Goal: Check status: Check status

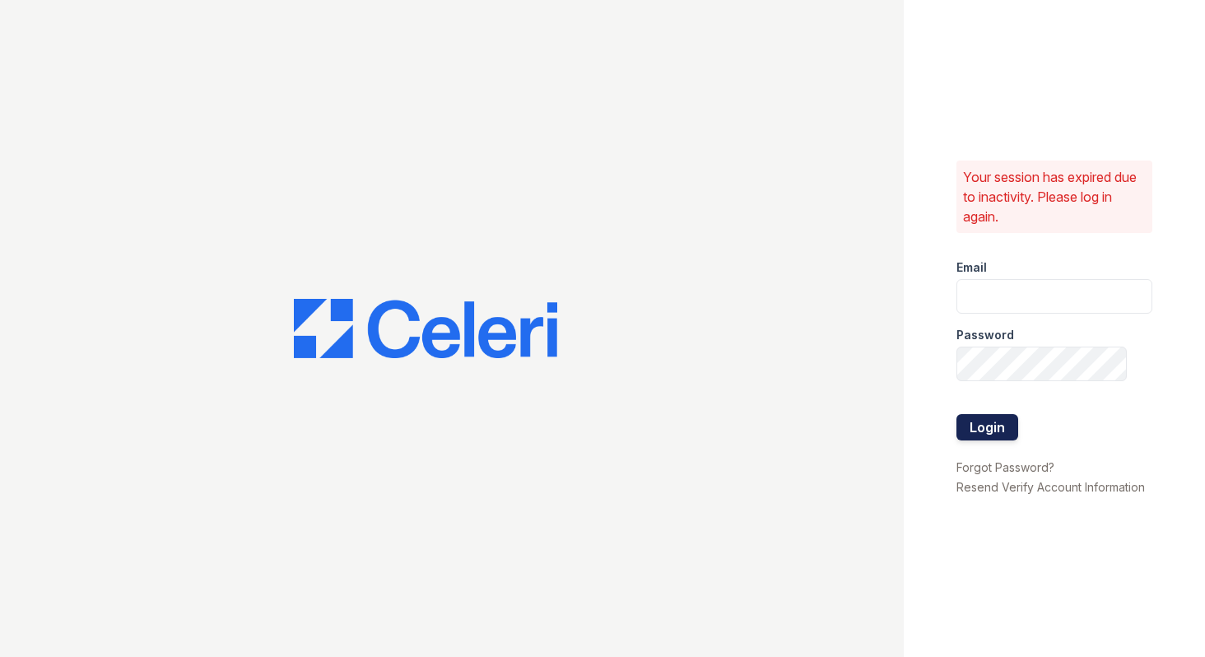
type input "[EMAIL_ADDRESS][DOMAIN_NAME]"
click at [993, 425] on button "Login" at bounding box center [987, 427] width 62 height 26
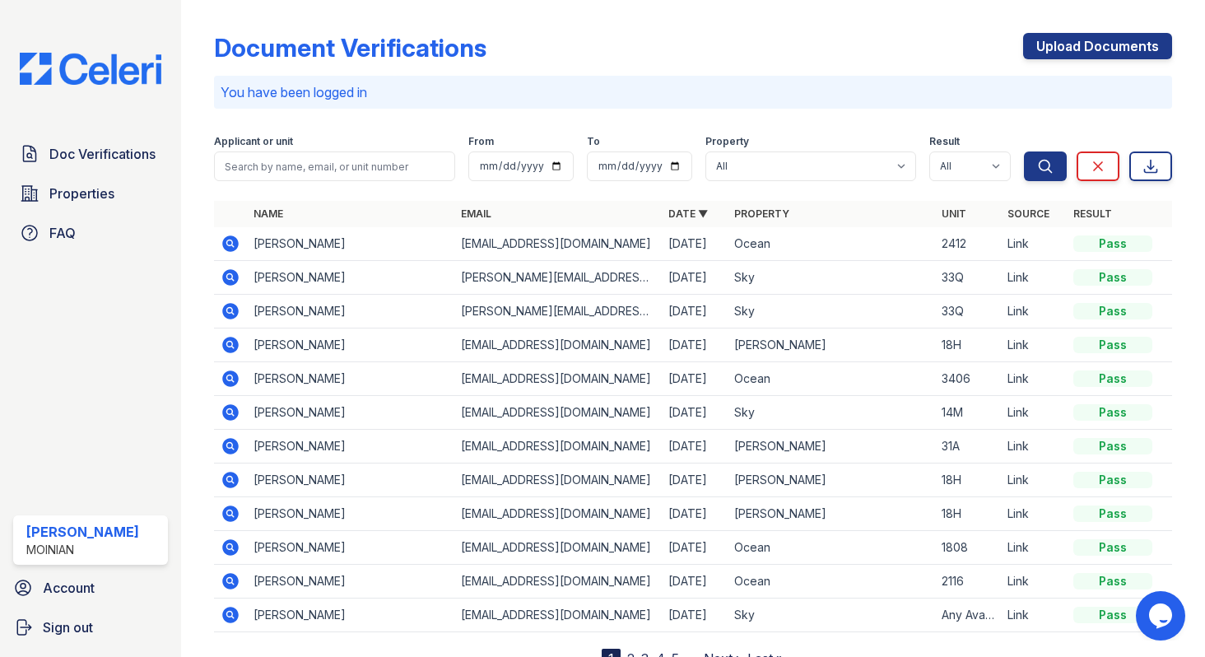
click at [228, 246] on icon at bounding box center [230, 243] width 16 height 16
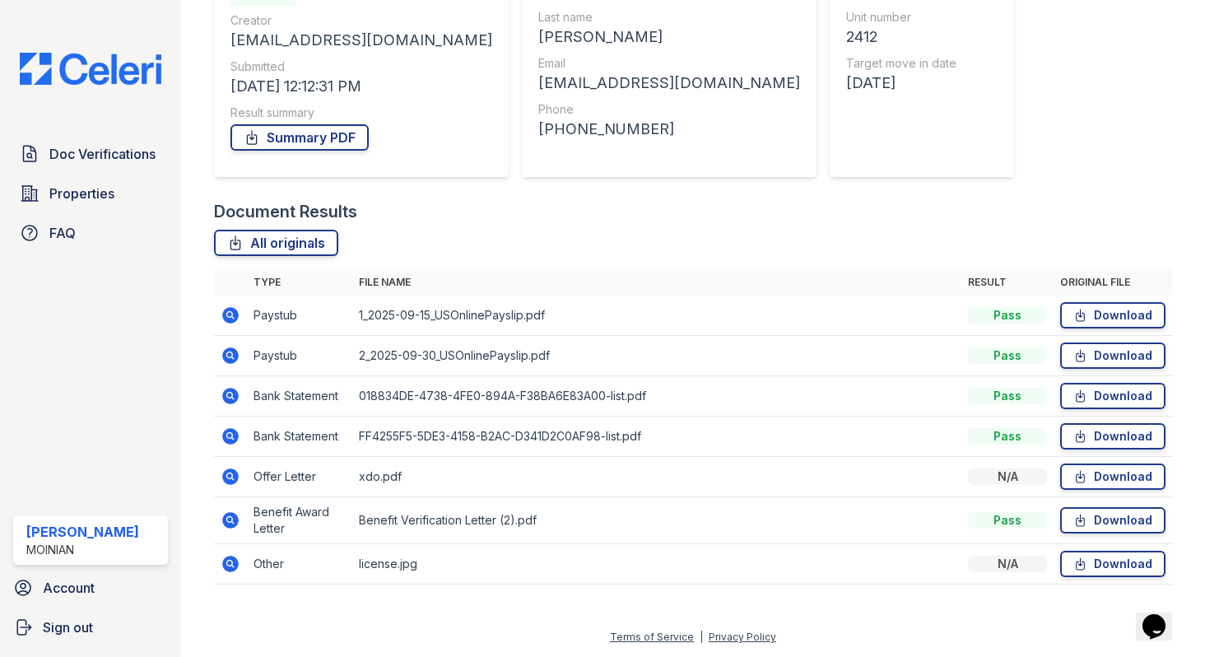
click at [230, 474] on icon at bounding box center [229, 475] width 4 height 4
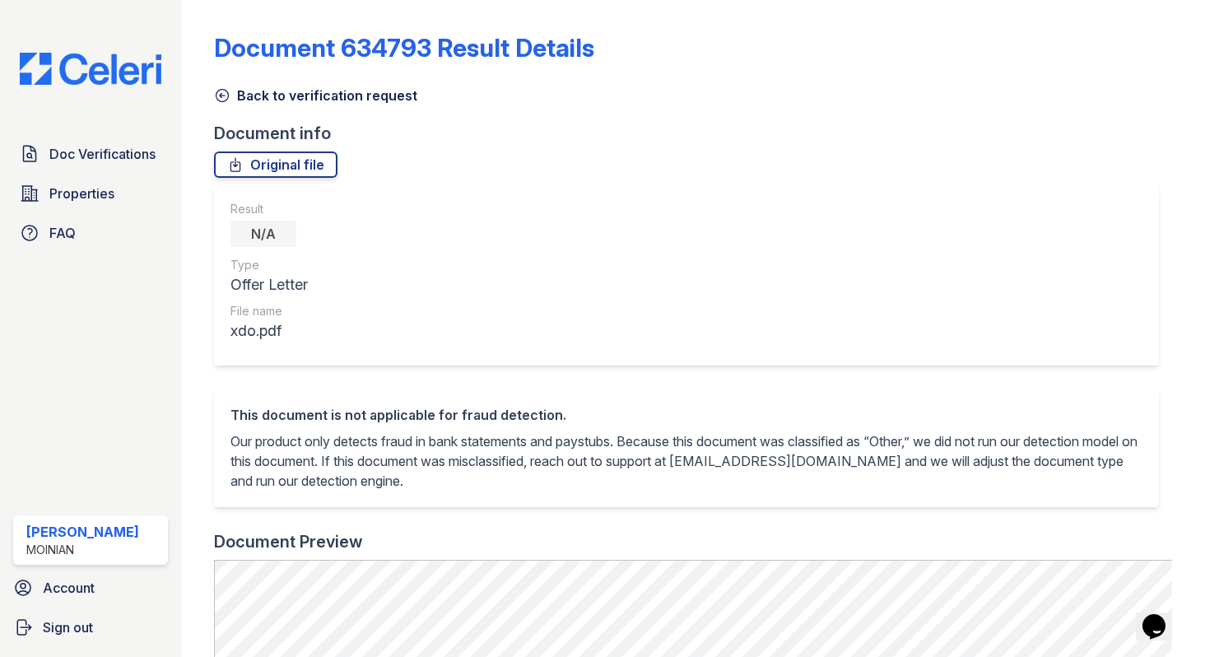
click at [228, 89] on icon at bounding box center [222, 95] width 16 height 16
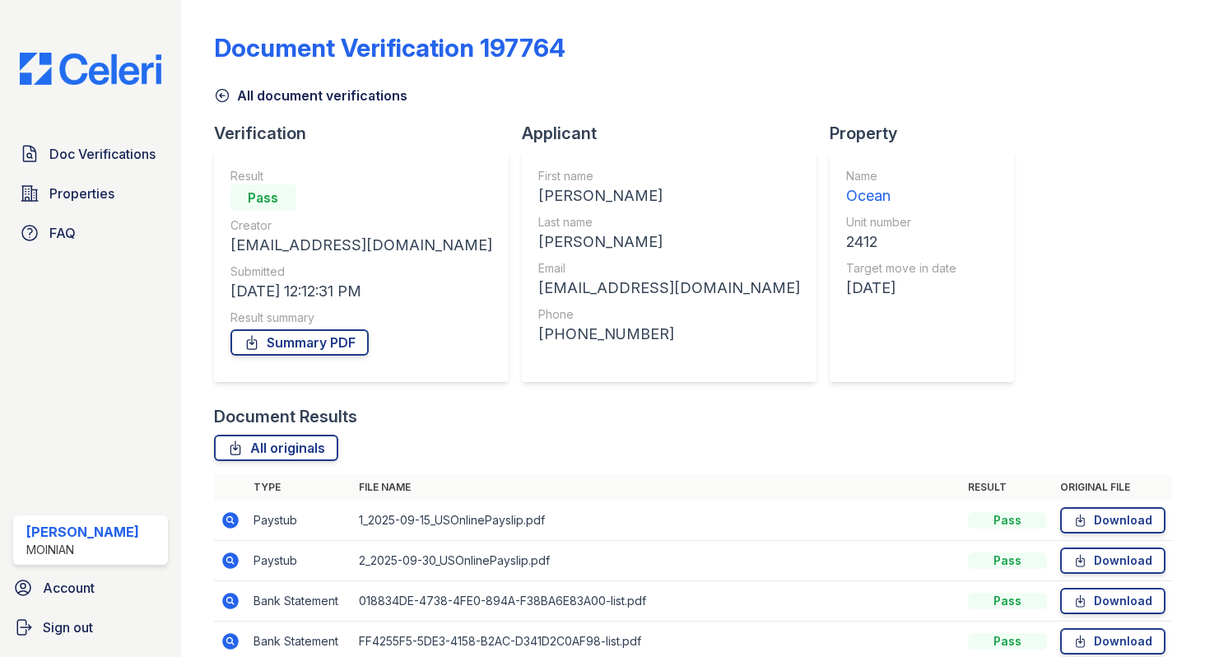
scroll to position [205, 0]
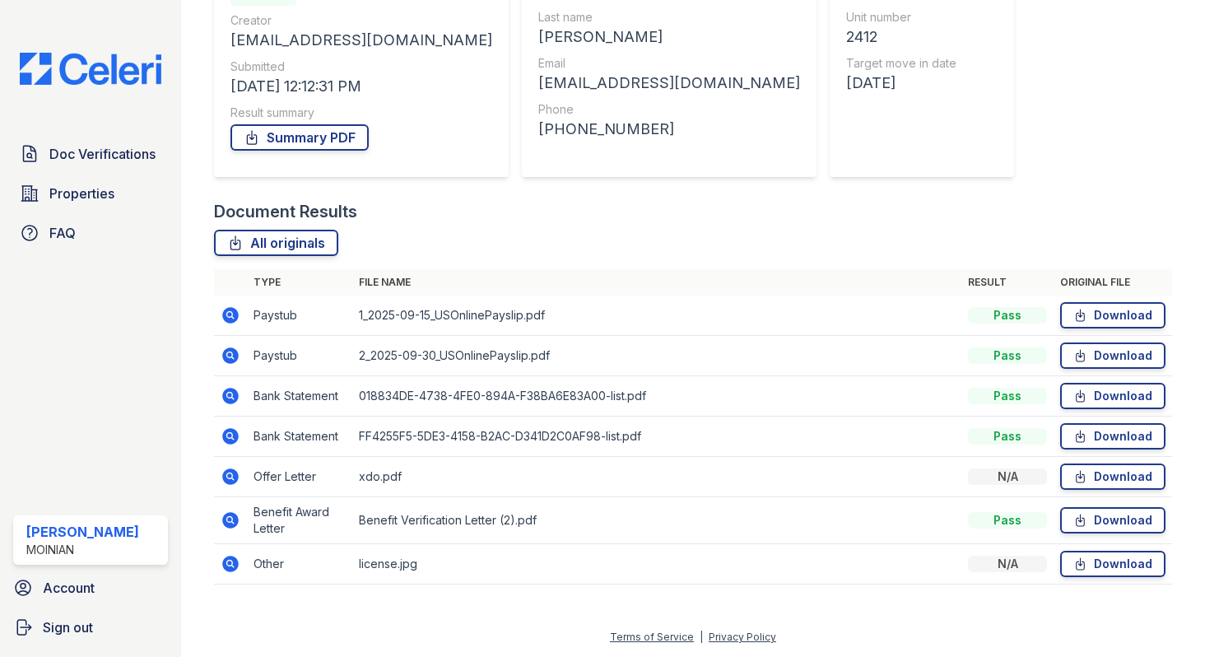
click at [227, 523] on icon at bounding box center [230, 520] width 16 height 16
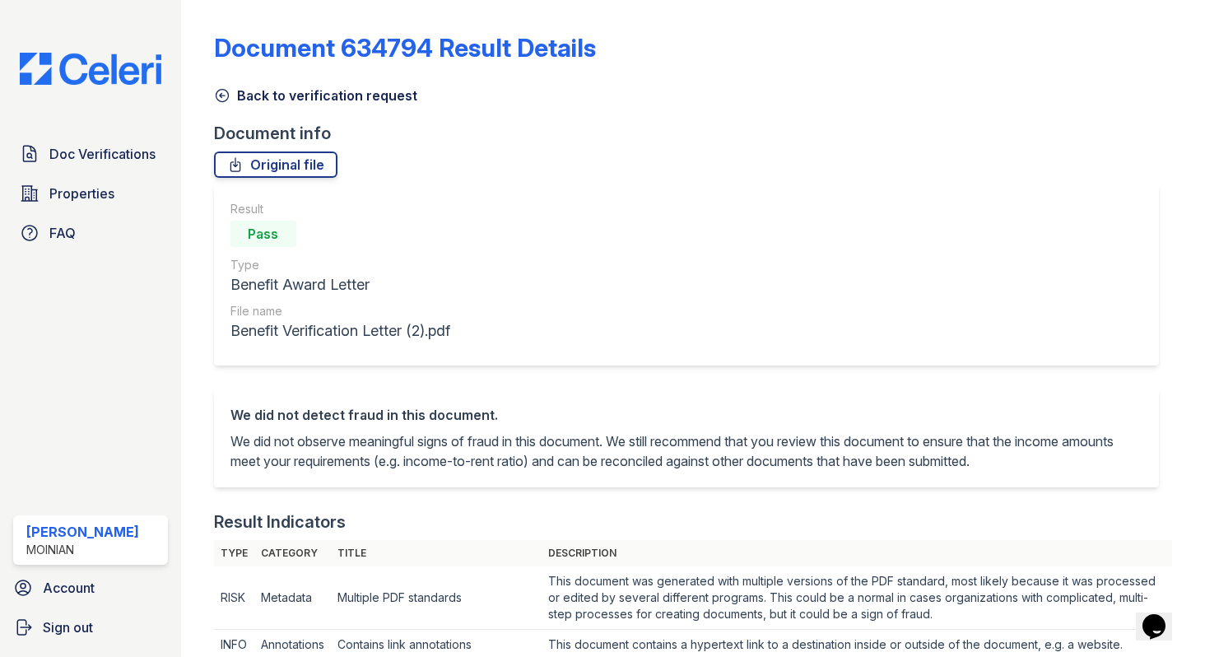
click at [226, 92] on icon at bounding box center [222, 95] width 16 height 16
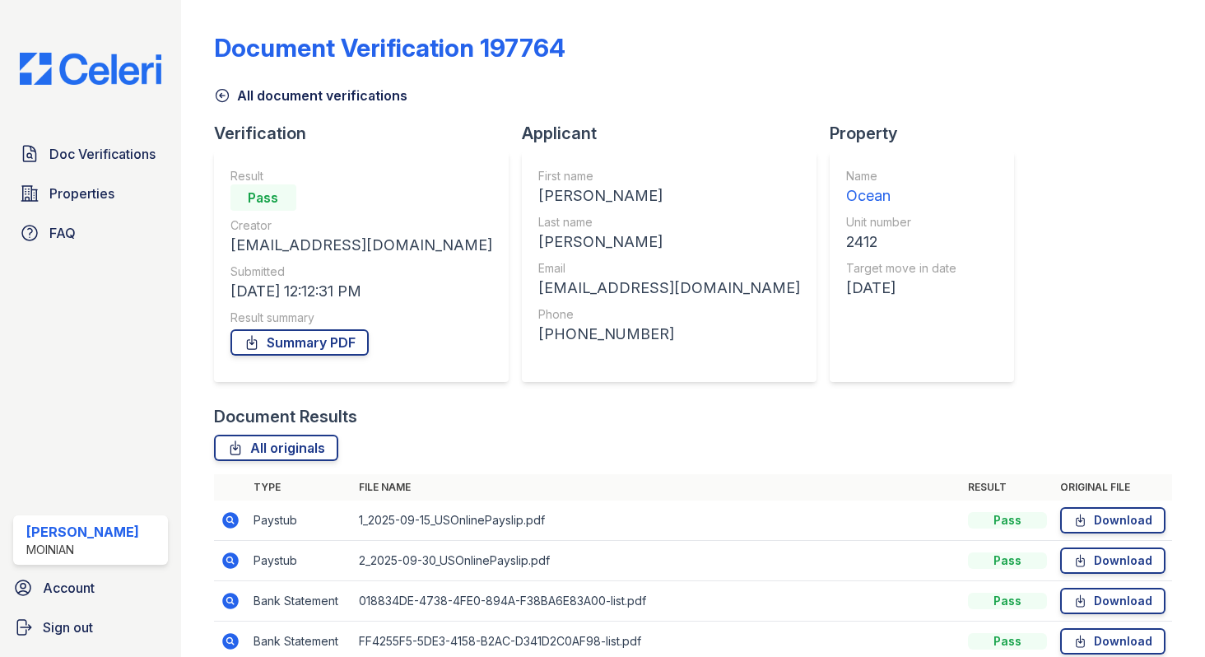
scroll to position [205, 0]
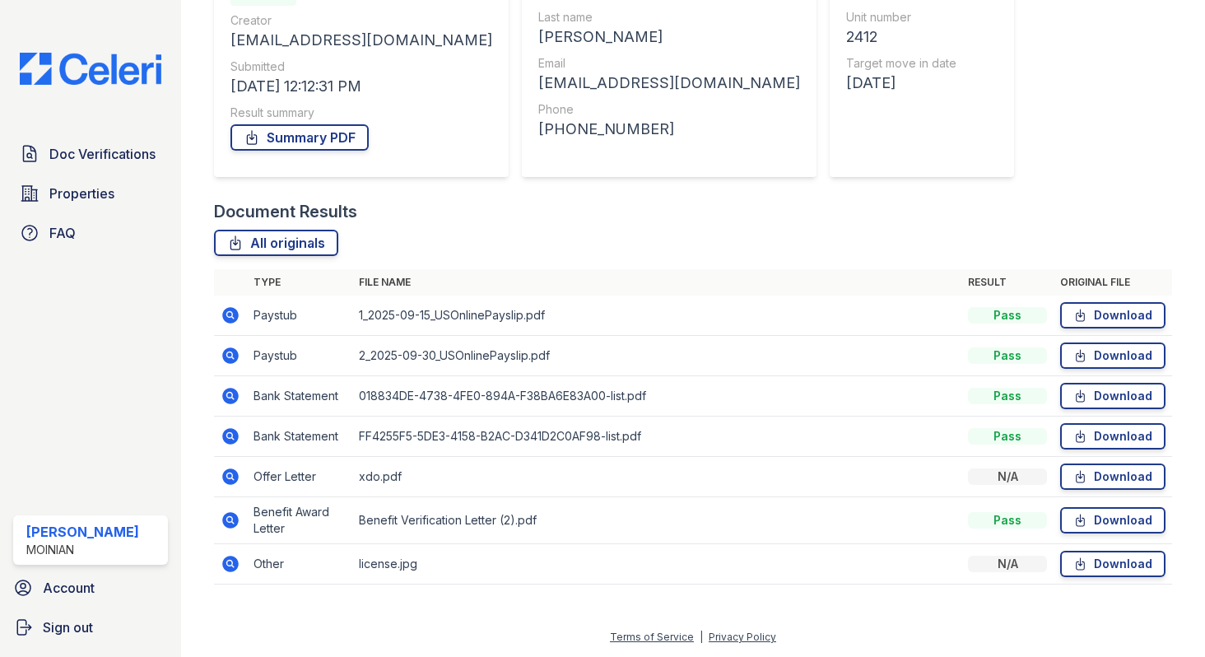
click at [227, 359] on icon at bounding box center [230, 355] width 16 height 16
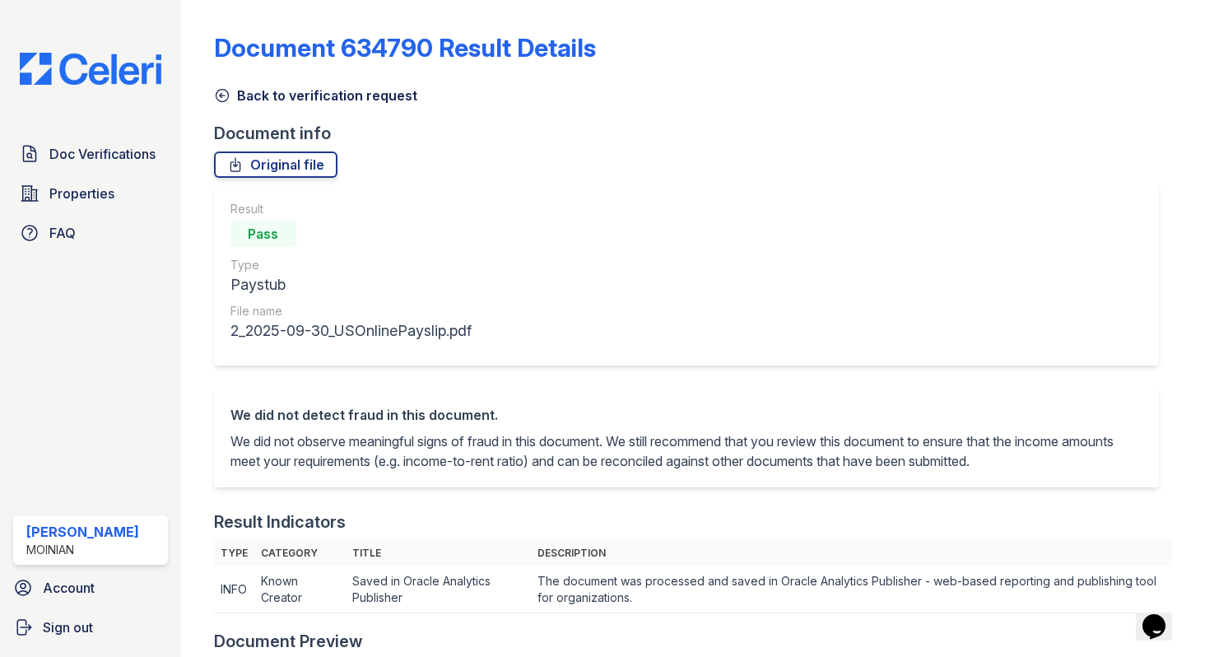
click at [213, 91] on div at bounding box center [210, 661] width 7 height 1309
click at [219, 98] on icon at bounding box center [222, 95] width 16 height 16
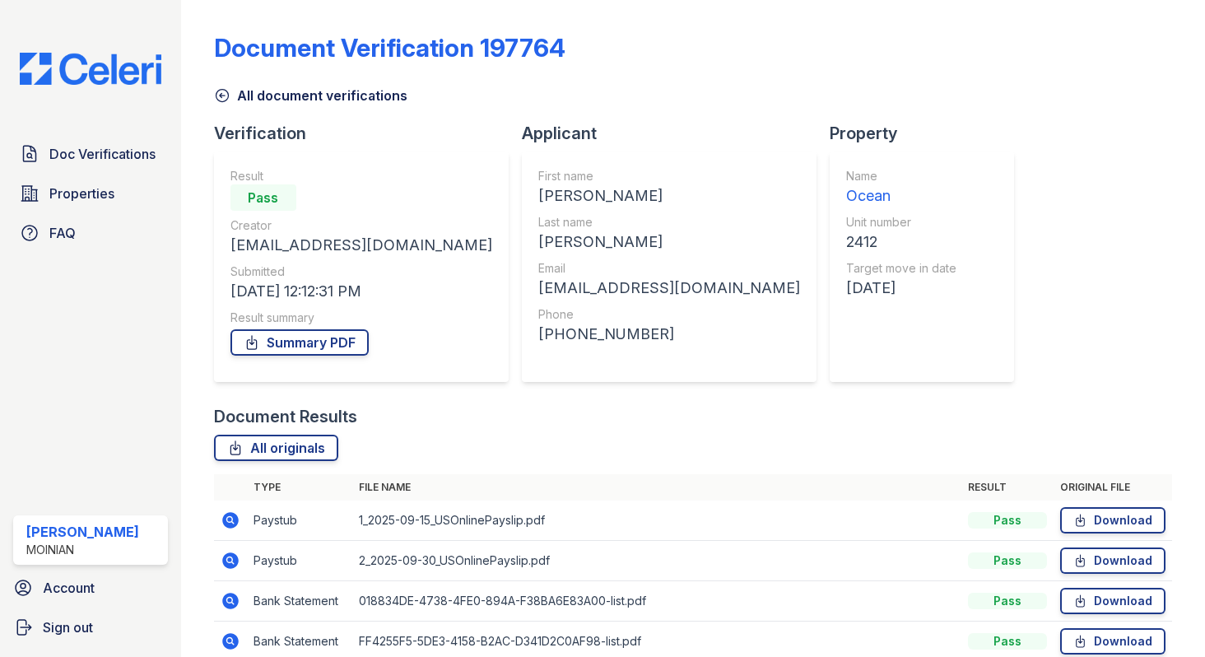
click at [221, 100] on icon at bounding box center [222, 95] width 16 height 16
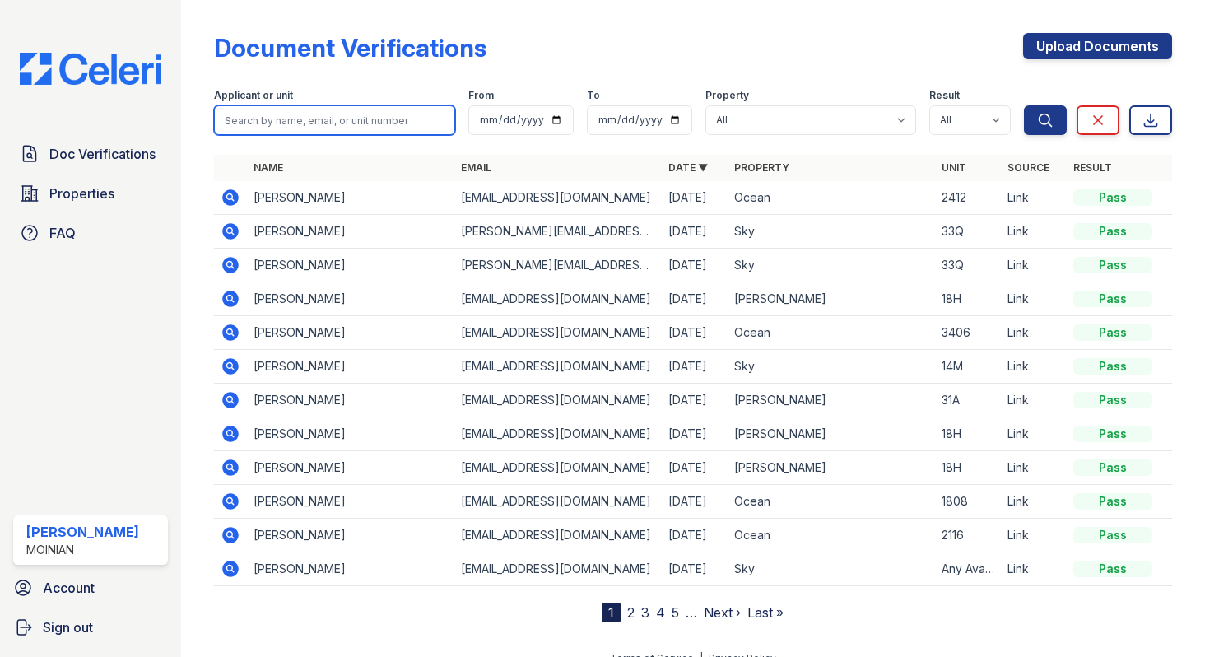
click at [240, 108] on input "search" at bounding box center [334, 120] width 241 height 30
click at [235, 502] on icon at bounding box center [230, 501] width 16 height 16
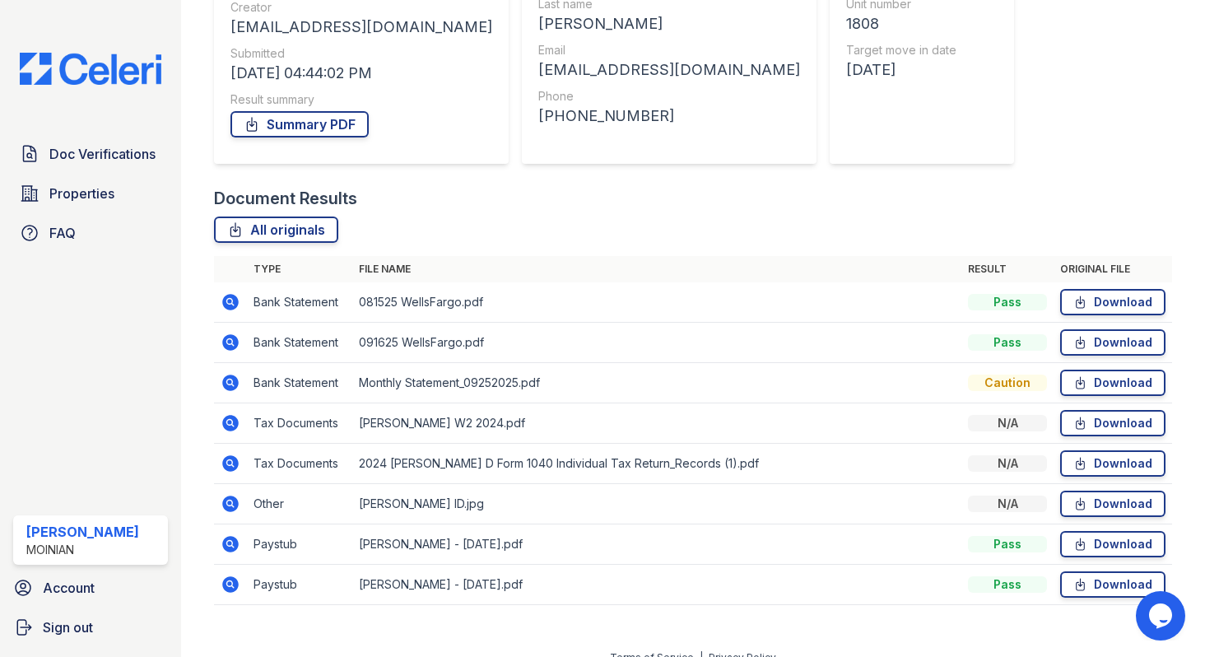
scroll to position [221, 0]
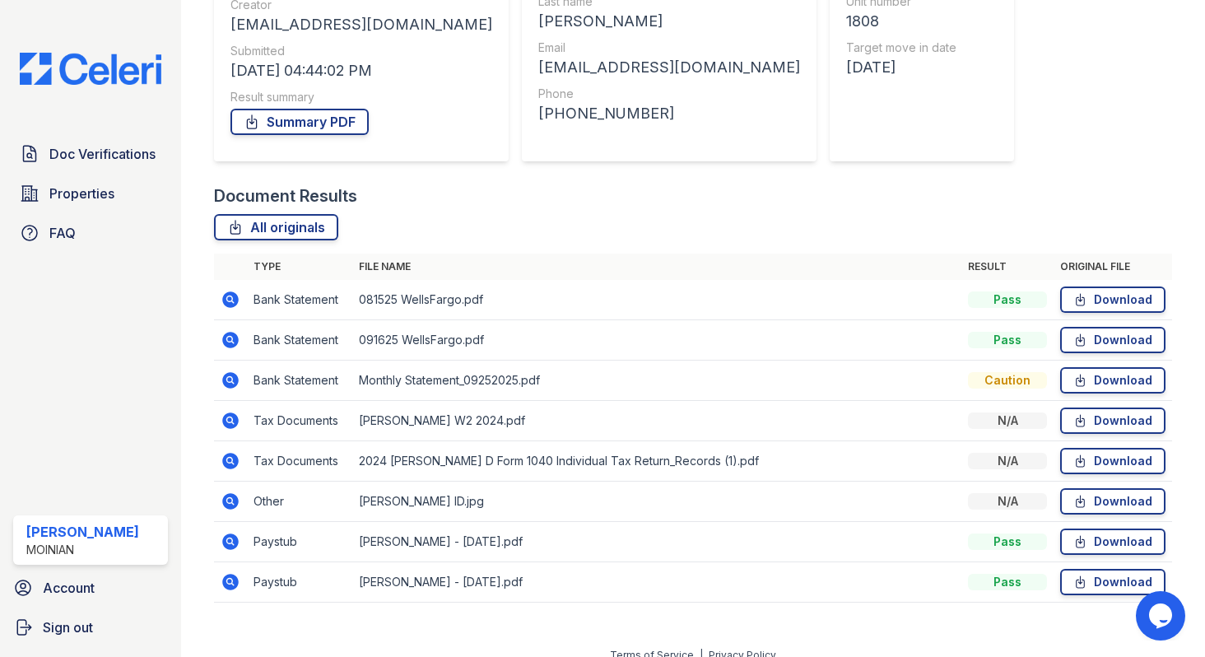
click at [229, 345] on icon at bounding box center [230, 340] width 16 height 16
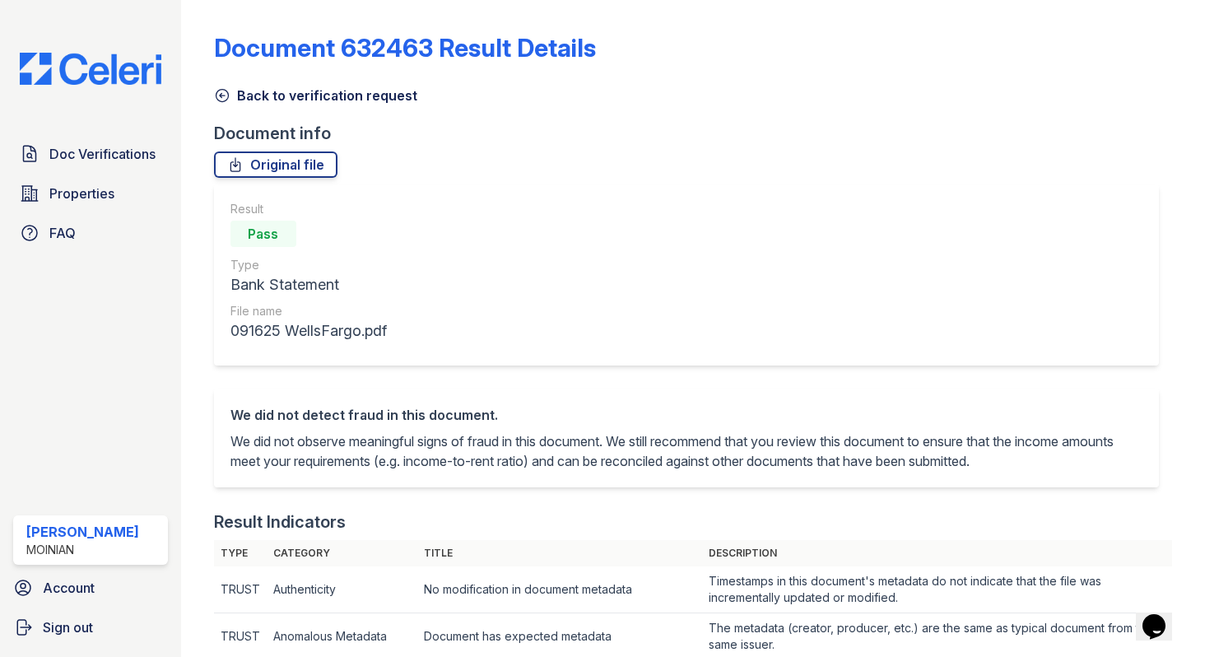
click at [221, 97] on icon at bounding box center [222, 95] width 16 height 16
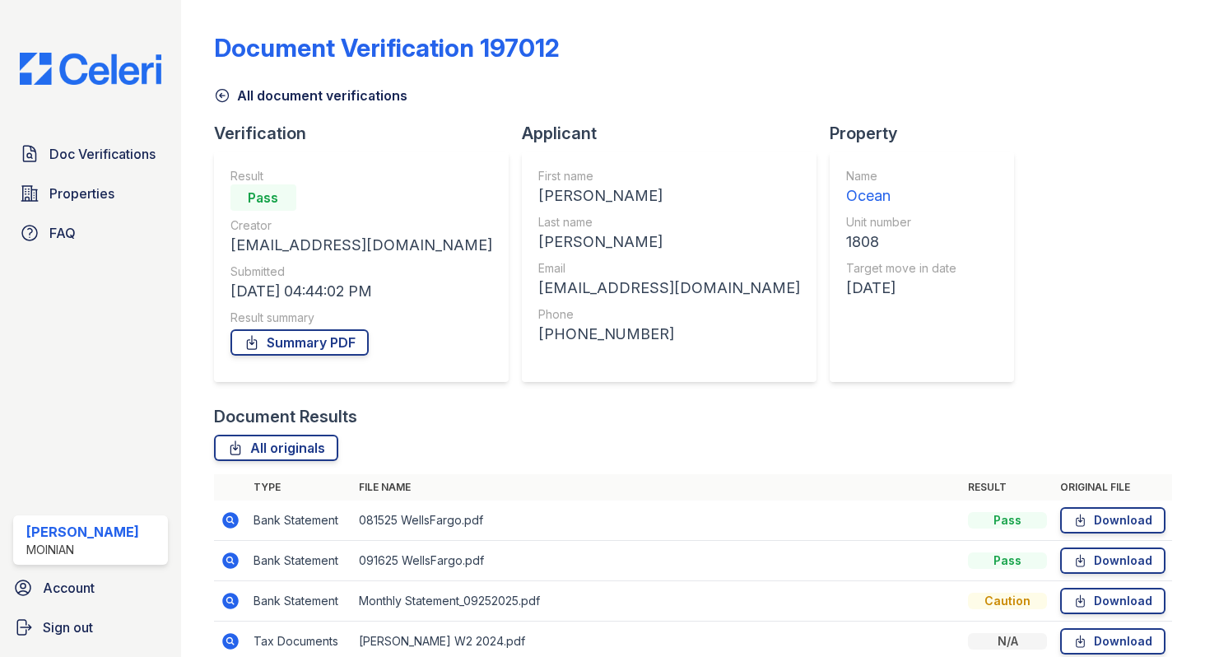
scroll to position [239, 0]
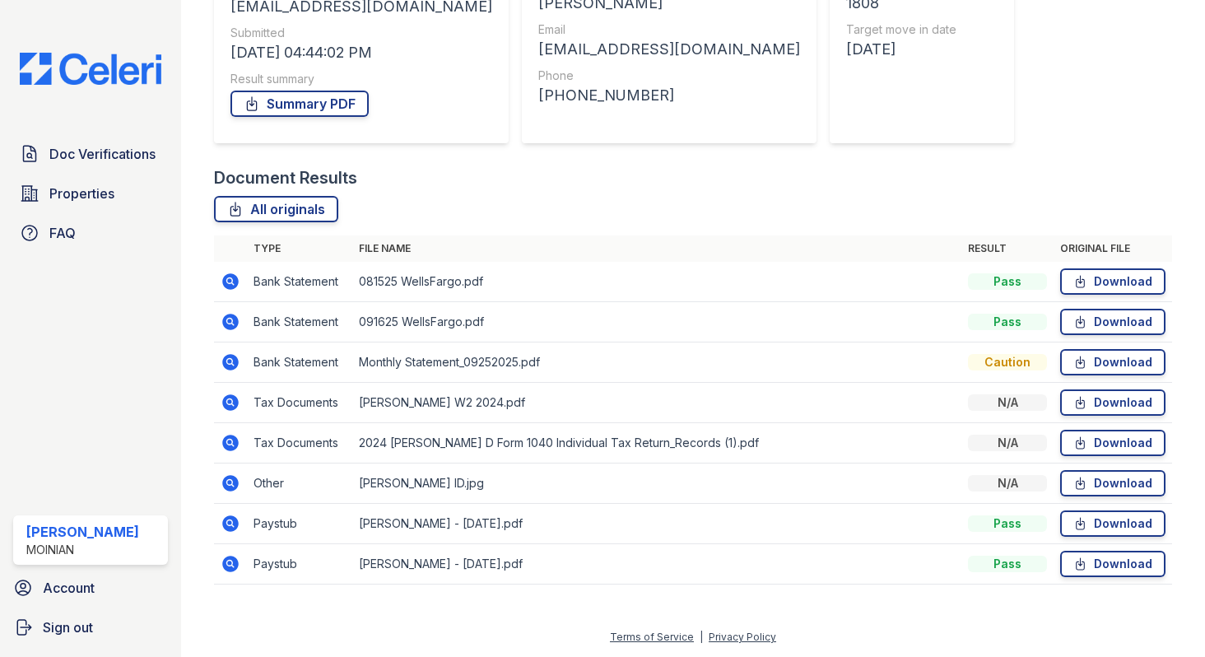
click at [224, 354] on icon at bounding box center [231, 362] width 20 height 20
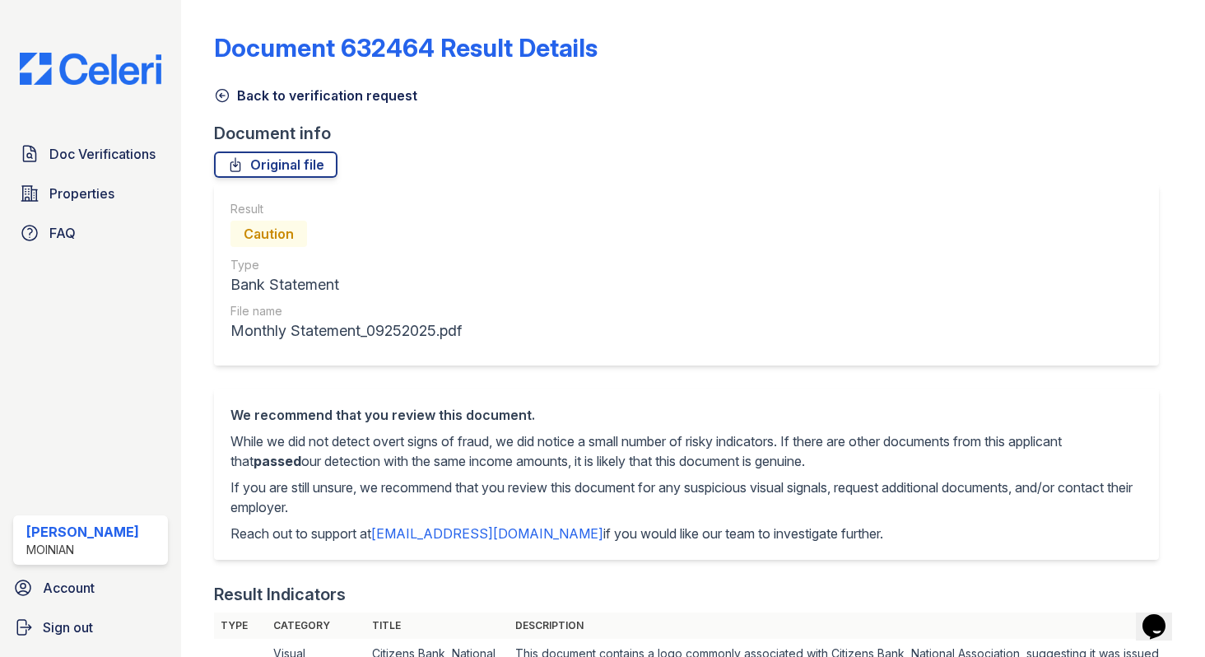
click at [230, 91] on icon at bounding box center [222, 95] width 16 height 16
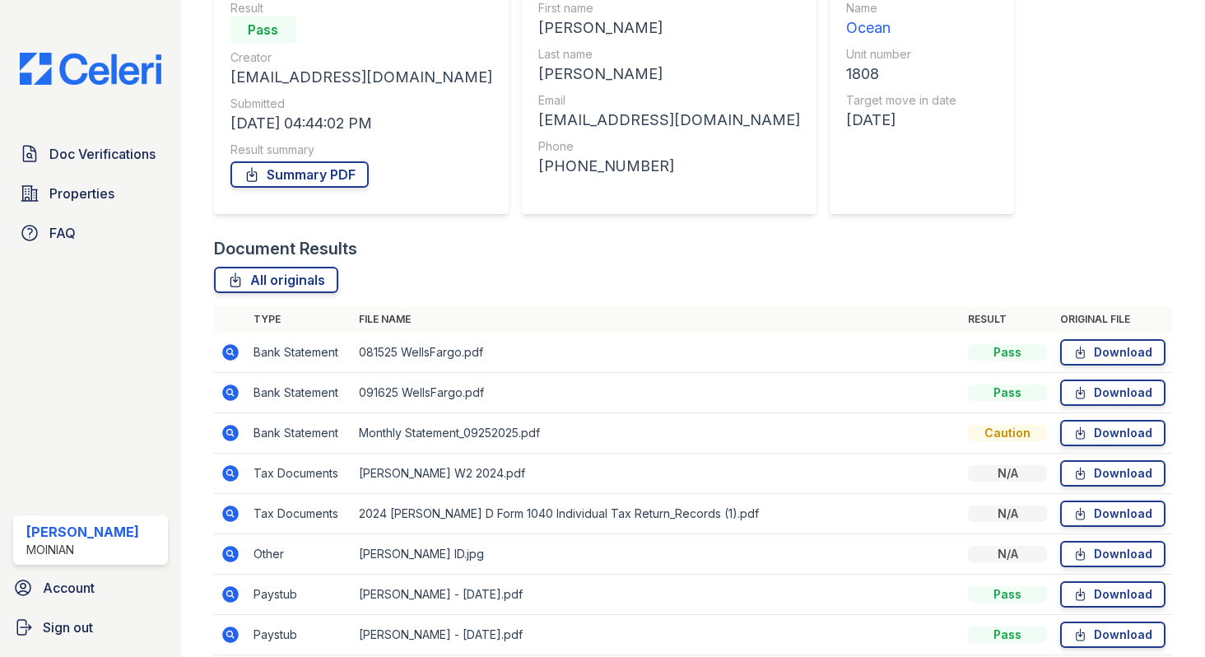
scroll to position [239, 0]
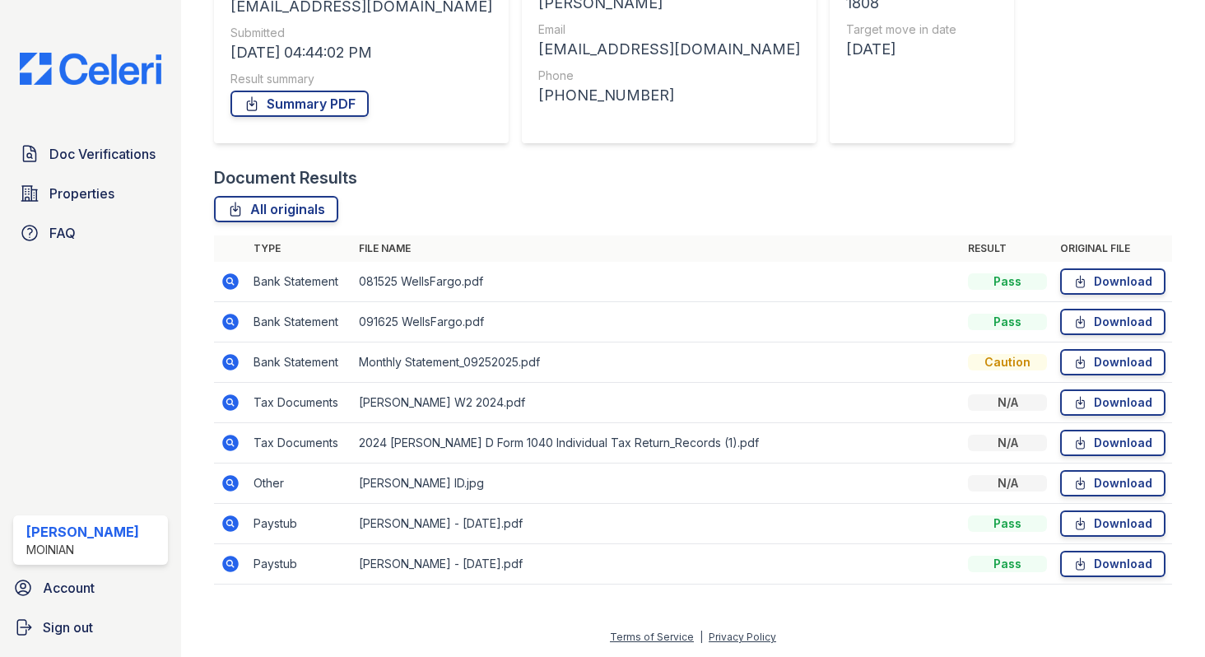
click at [230, 565] on icon at bounding box center [231, 564] width 20 height 20
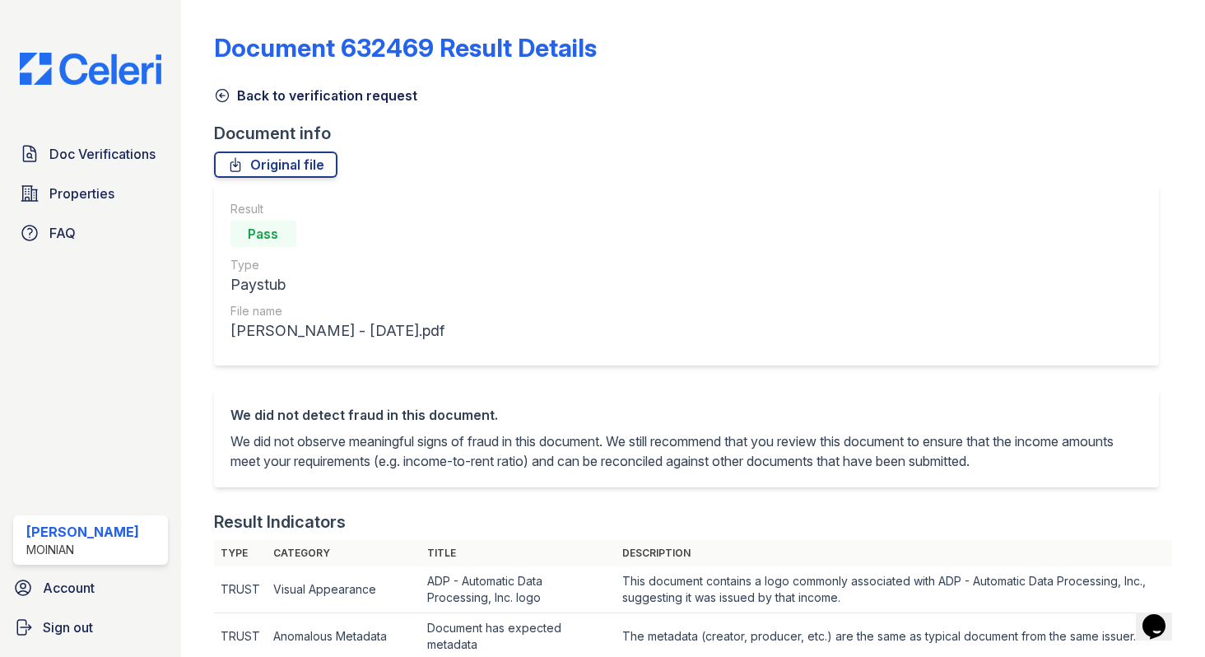
click at [218, 91] on icon at bounding box center [222, 95] width 16 height 16
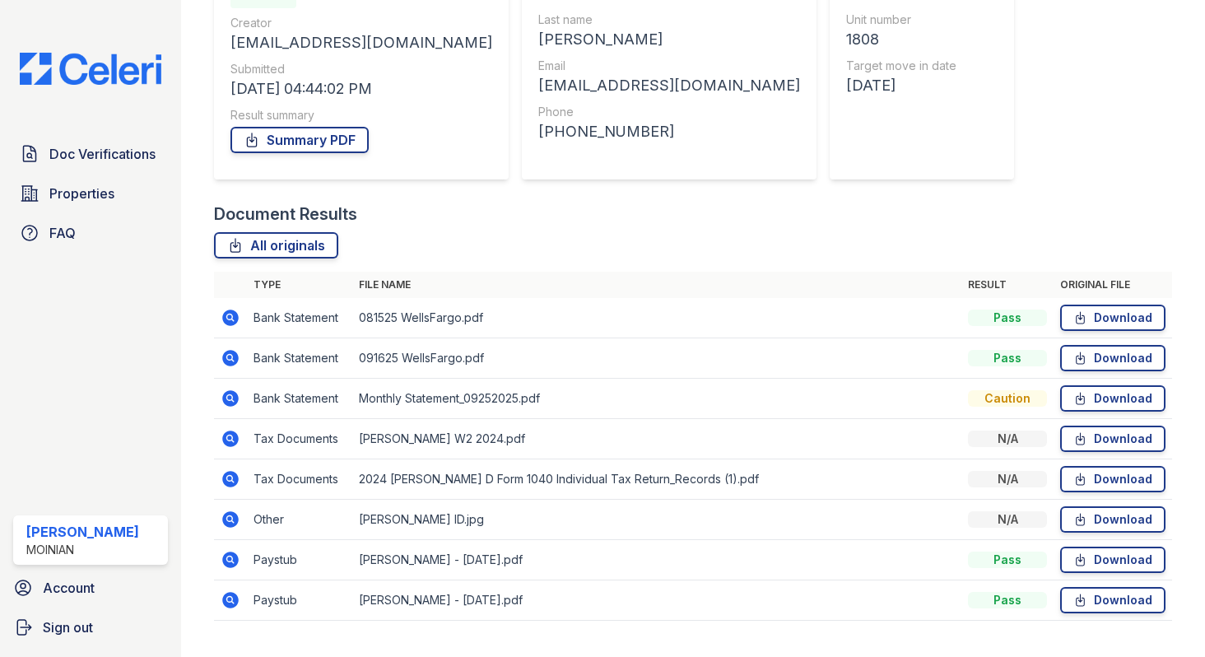
scroll to position [235, 0]
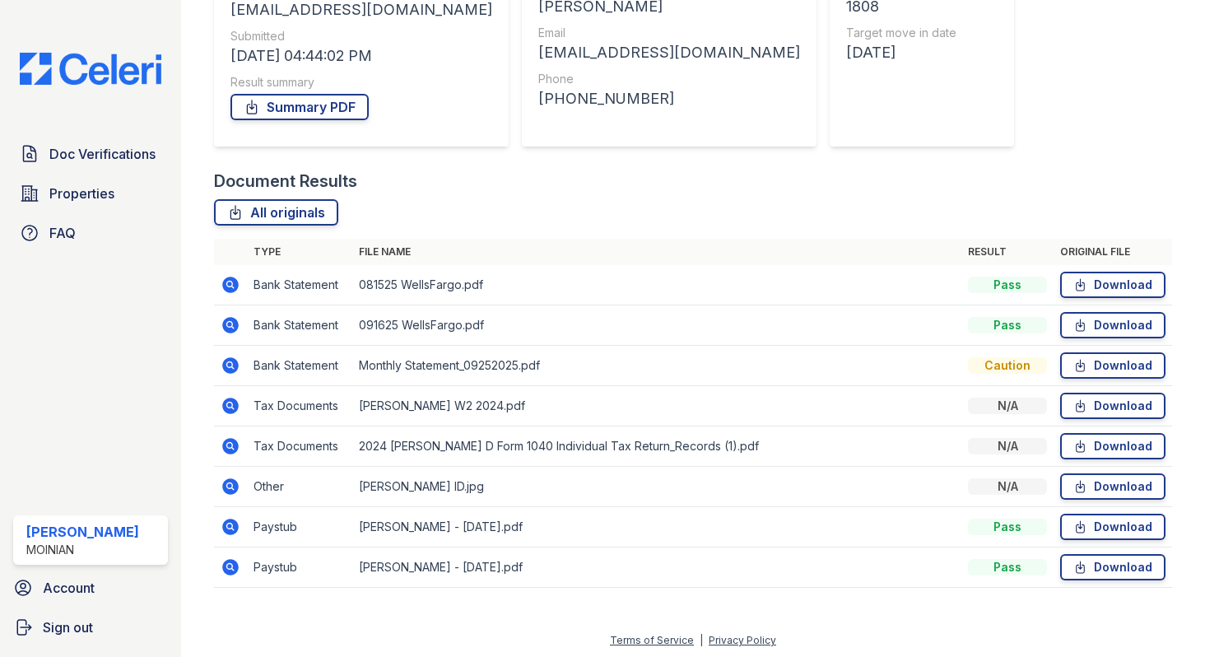
click at [228, 527] on icon at bounding box center [229, 525] width 4 height 4
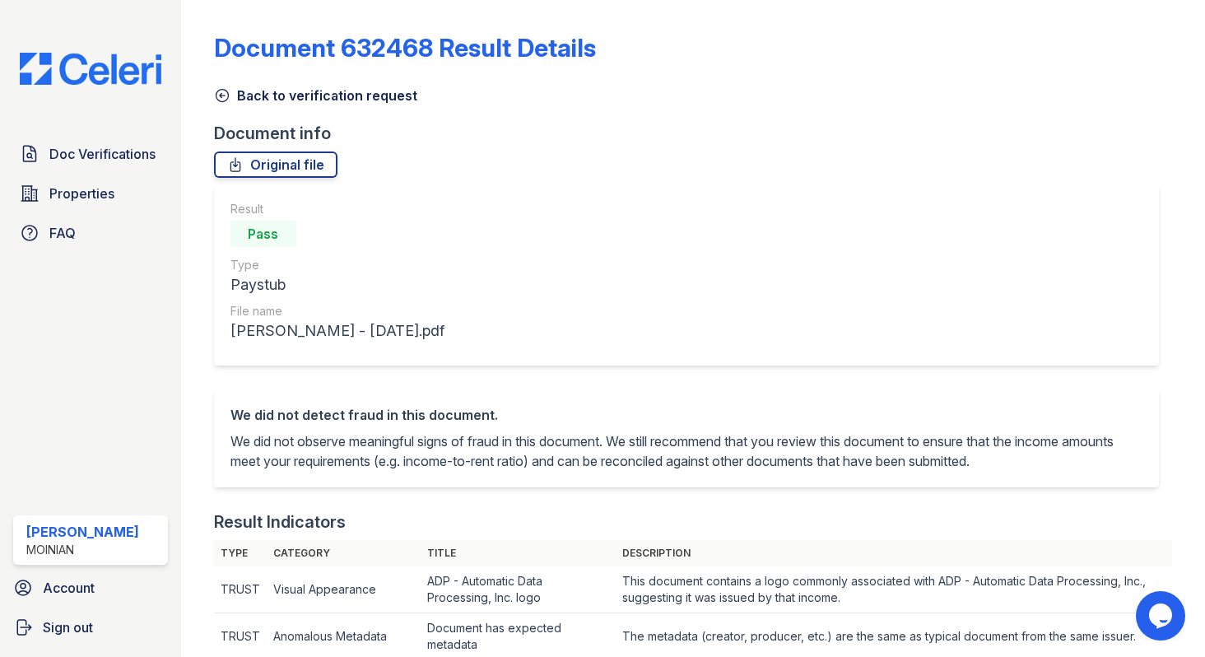
click at [222, 100] on icon at bounding box center [222, 95] width 16 height 16
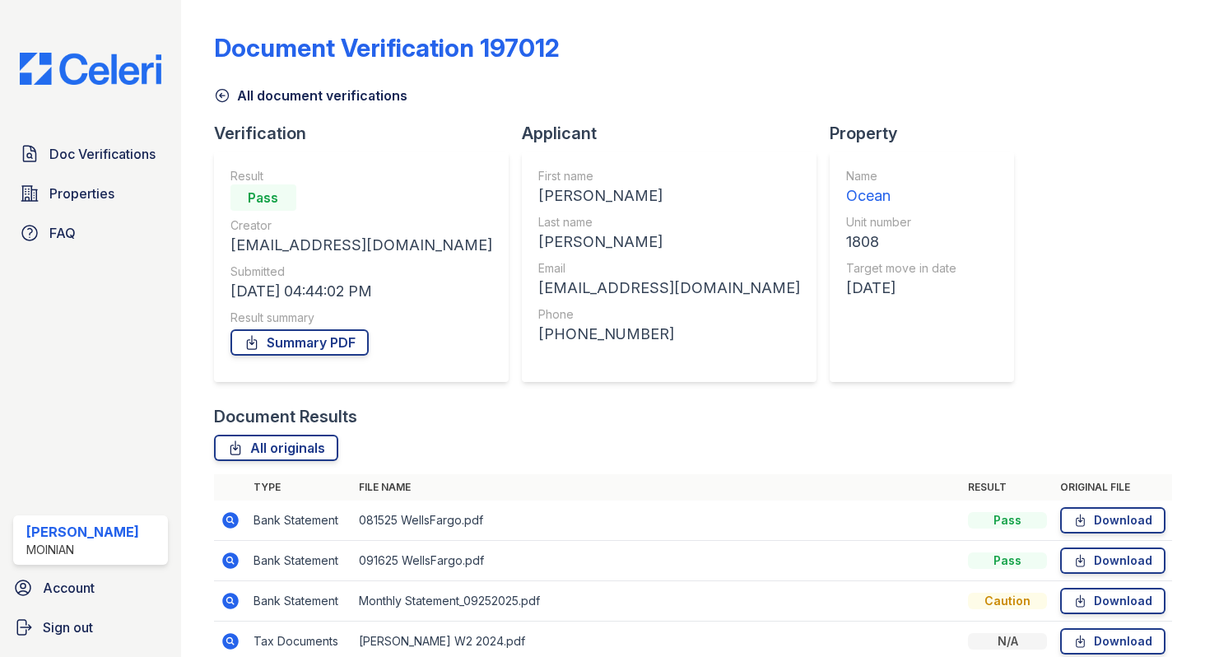
scroll to position [239, 0]
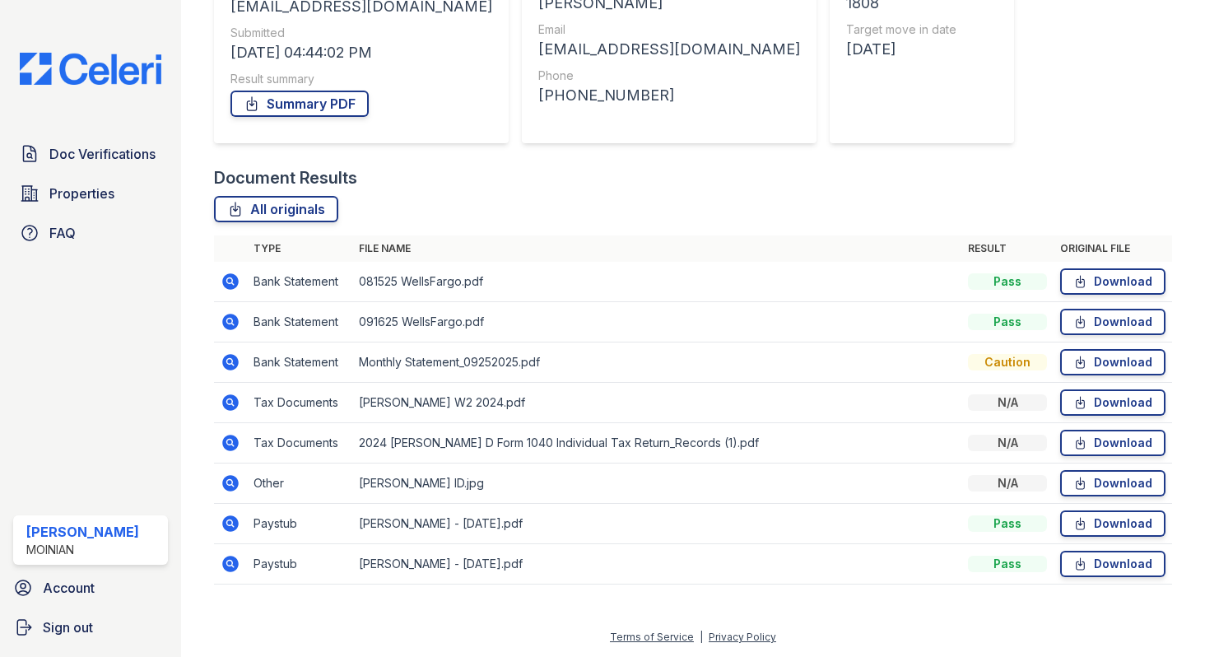
click at [230, 564] on icon at bounding box center [229, 562] width 4 height 4
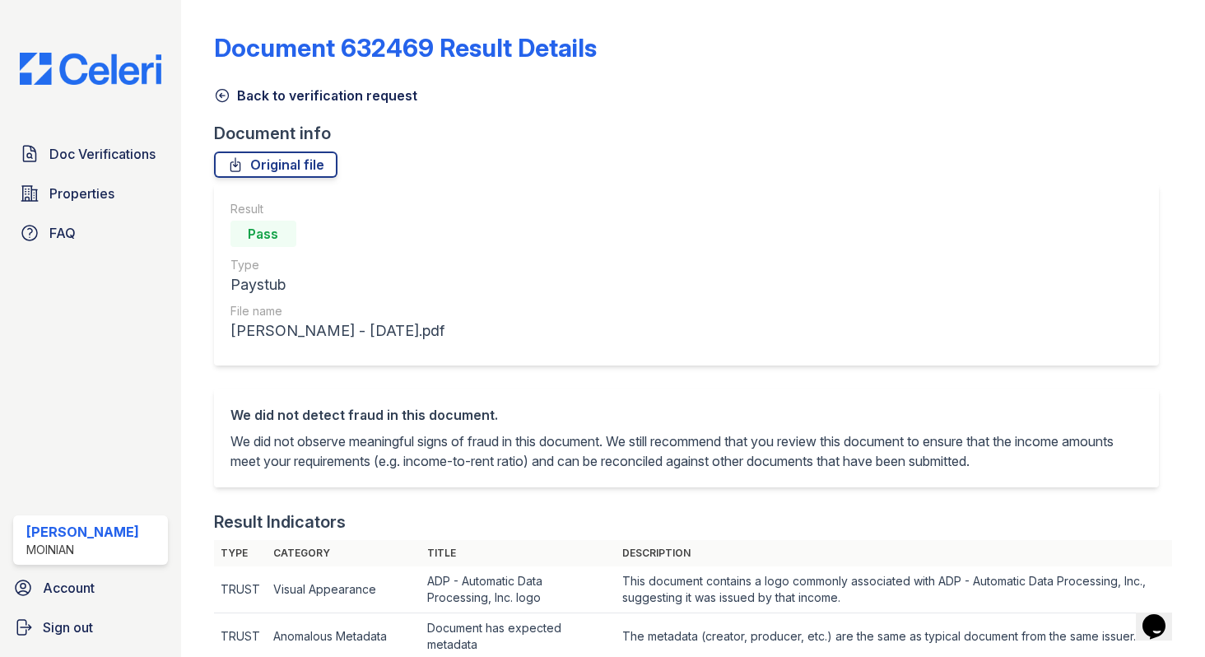
click at [221, 101] on icon at bounding box center [222, 96] width 12 height 12
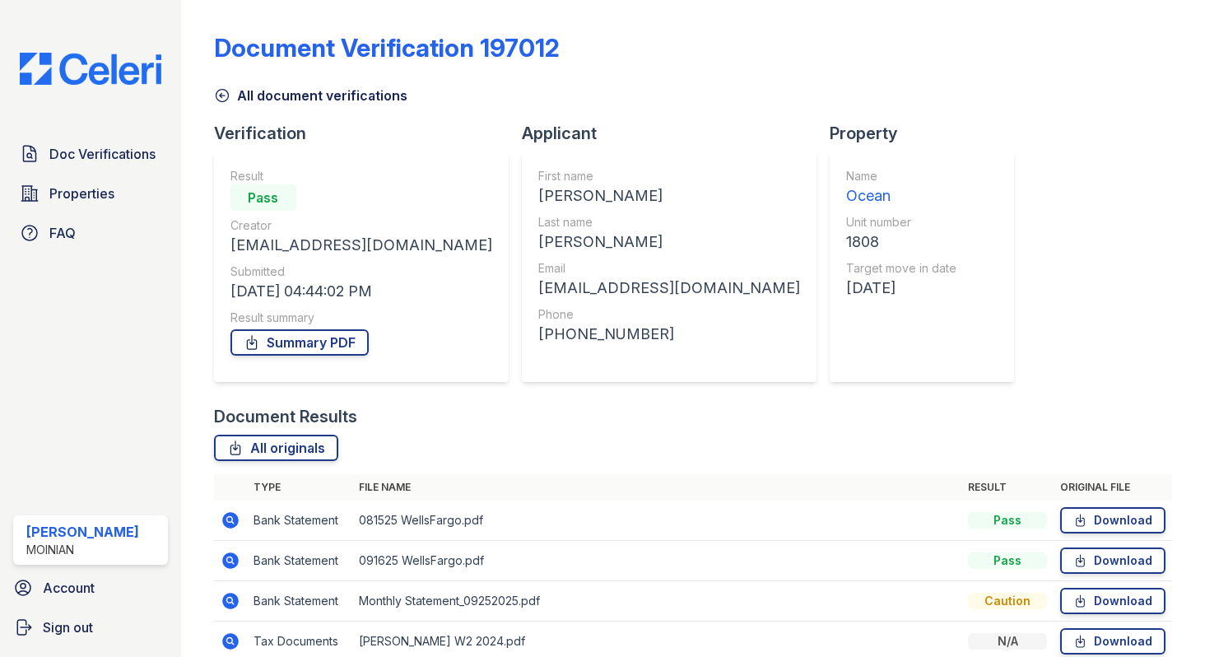
click at [221, 101] on icon at bounding box center [222, 96] width 12 height 12
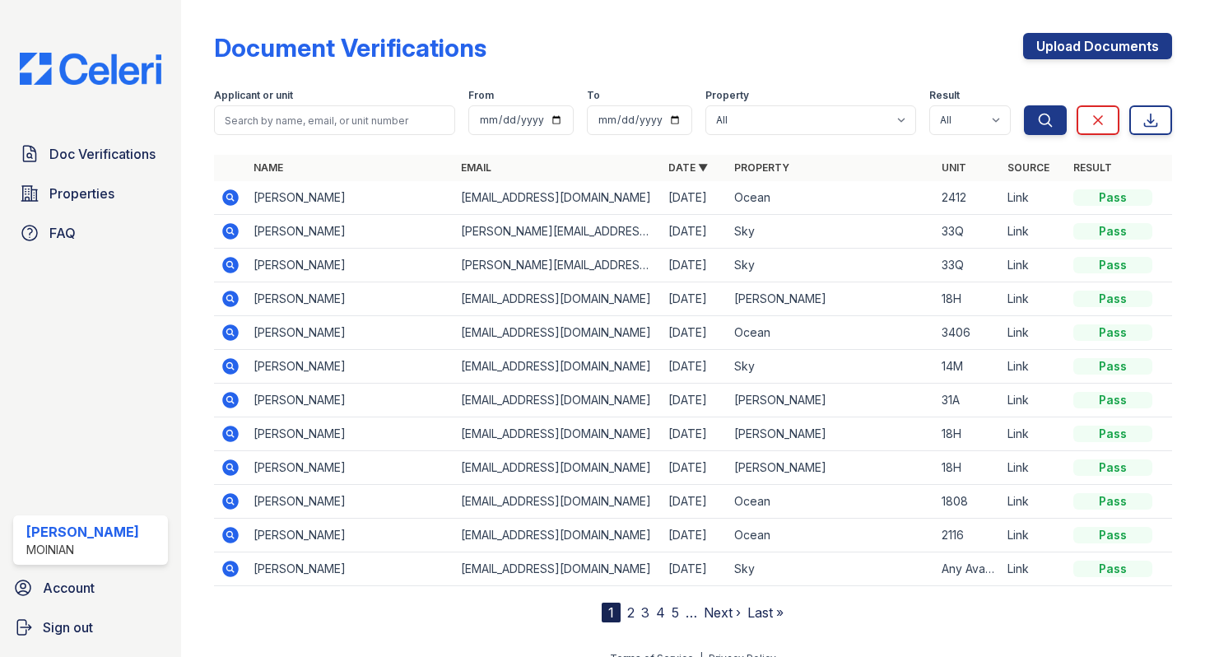
click at [627, 612] on link "2" at bounding box center [630, 612] width 7 height 16
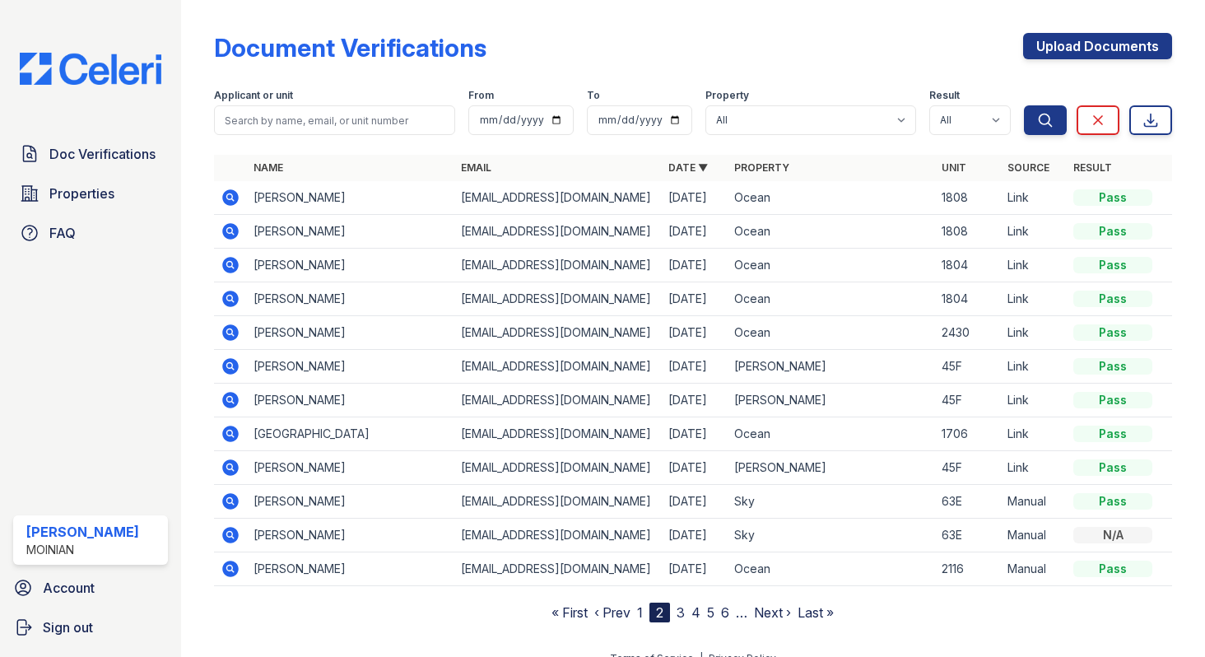
click at [681, 619] on link "3" at bounding box center [681, 612] width 8 height 16
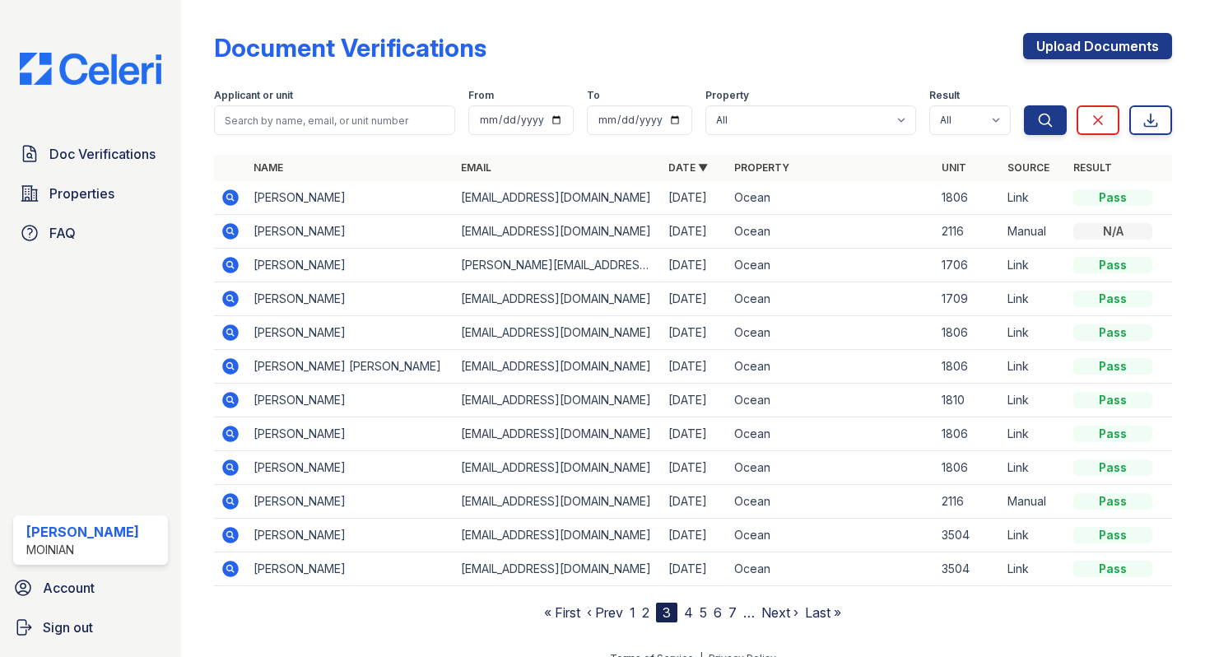
click at [687, 607] on link "4" at bounding box center [688, 612] width 9 height 16
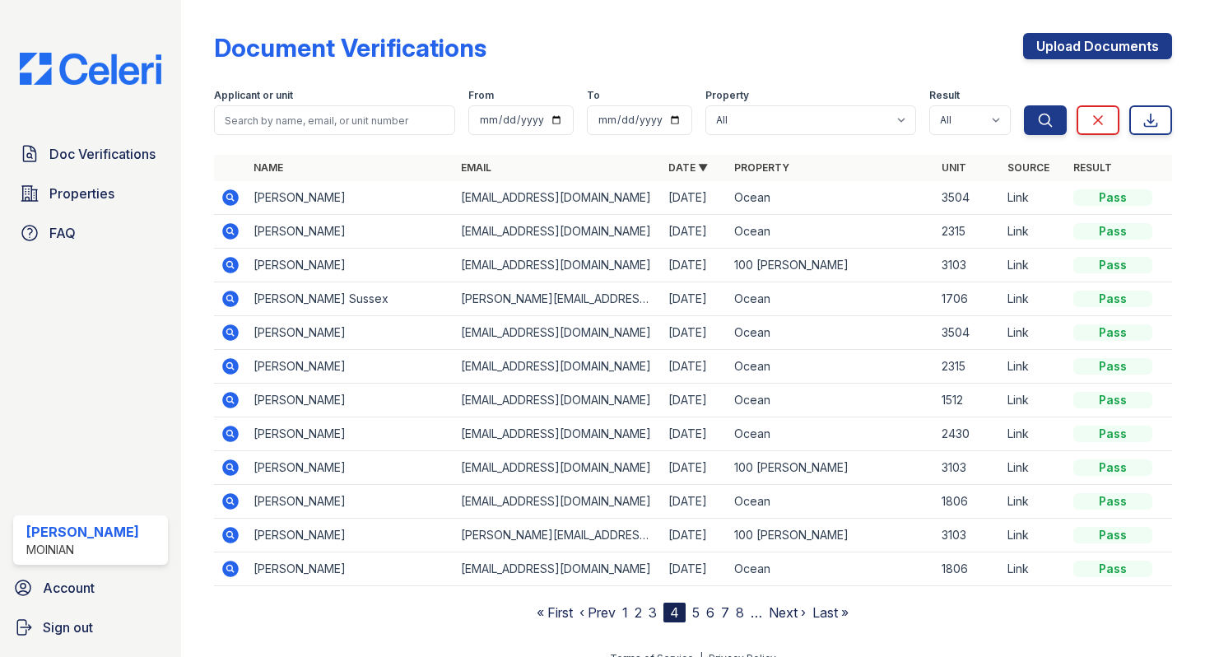
click at [637, 618] on link "2" at bounding box center [638, 612] width 7 height 16
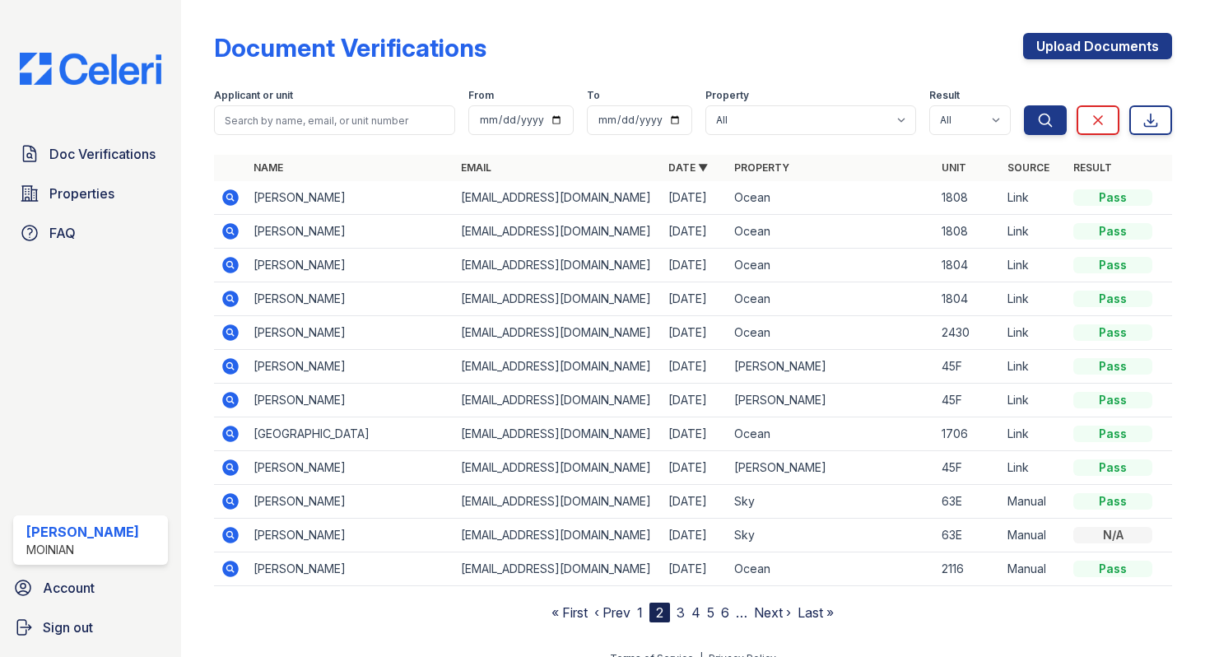
click at [230, 198] on icon at bounding box center [229, 196] width 4 height 4
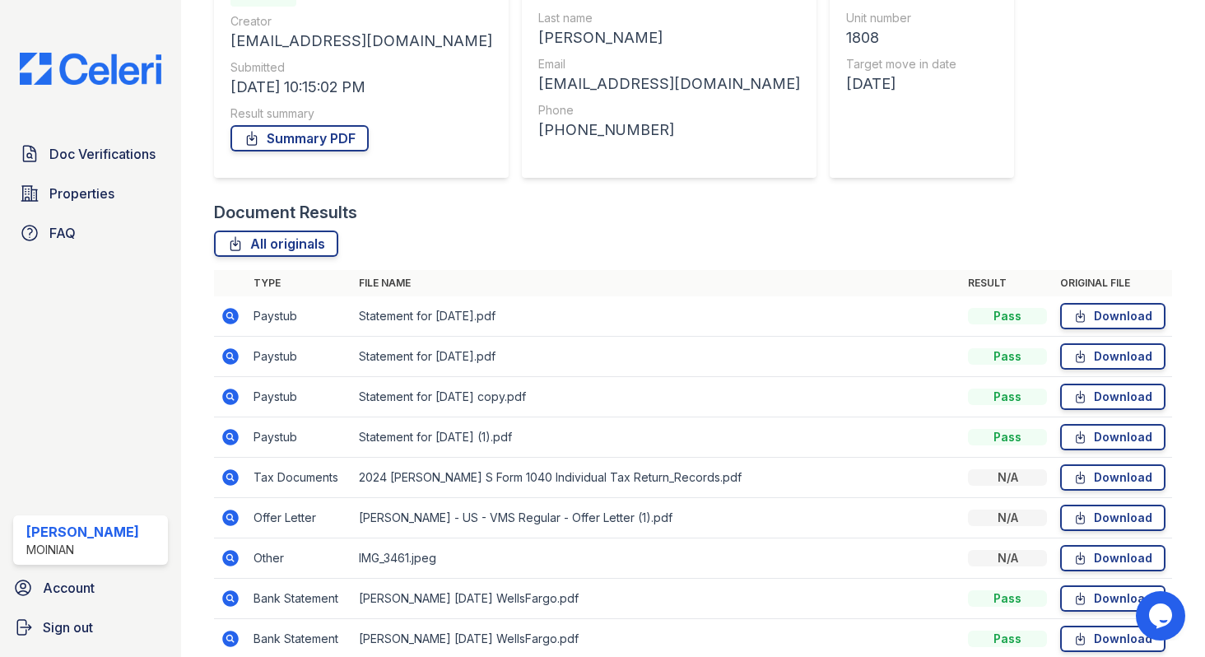
scroll to position [279, 0]
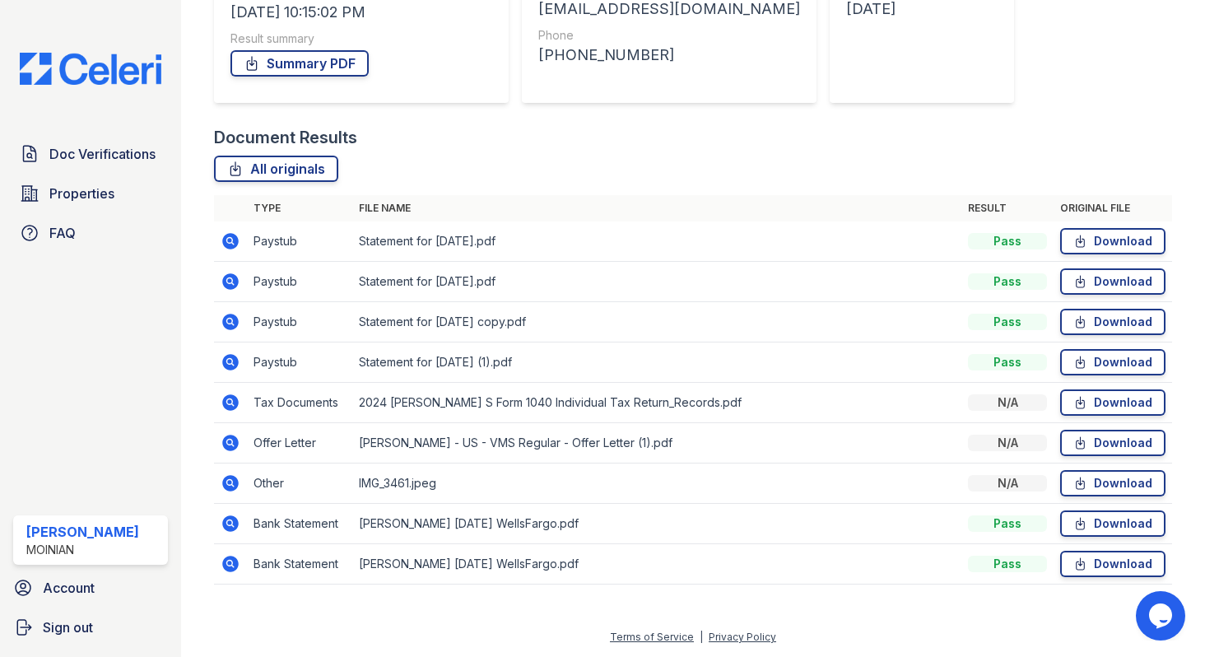
click at [229, 360] on icon at bounding box center [229, 361] width 4 height 4
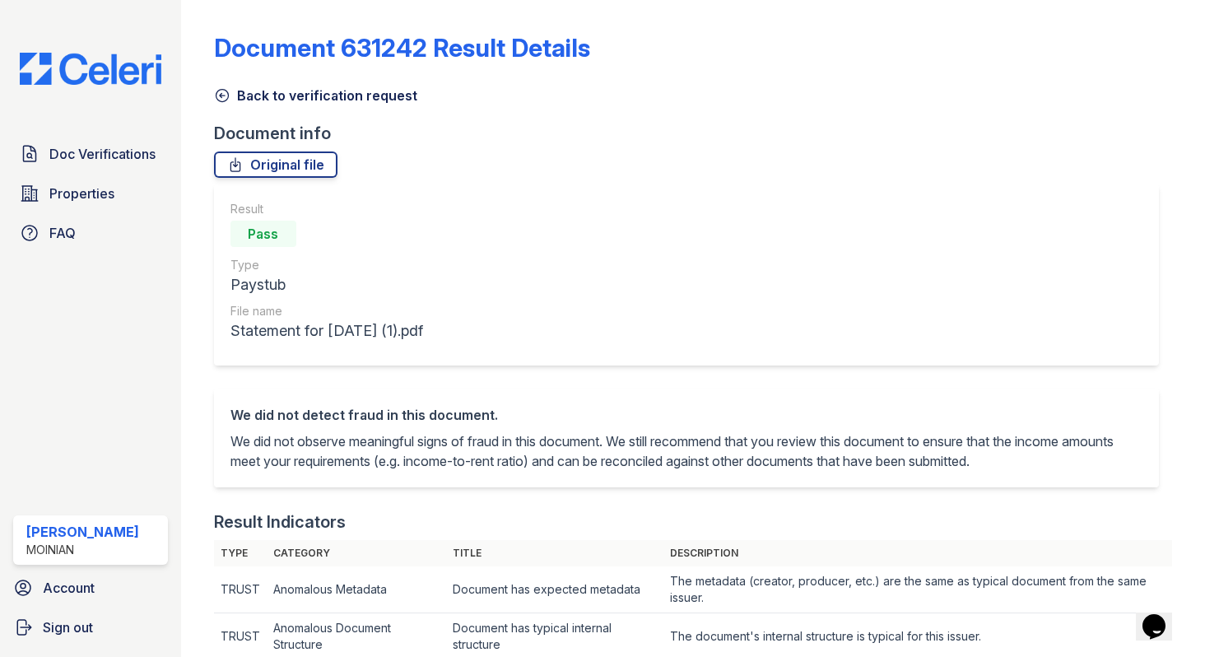
click at [216, 98] on icon at bounding box center [222, 95] width 16 height 16
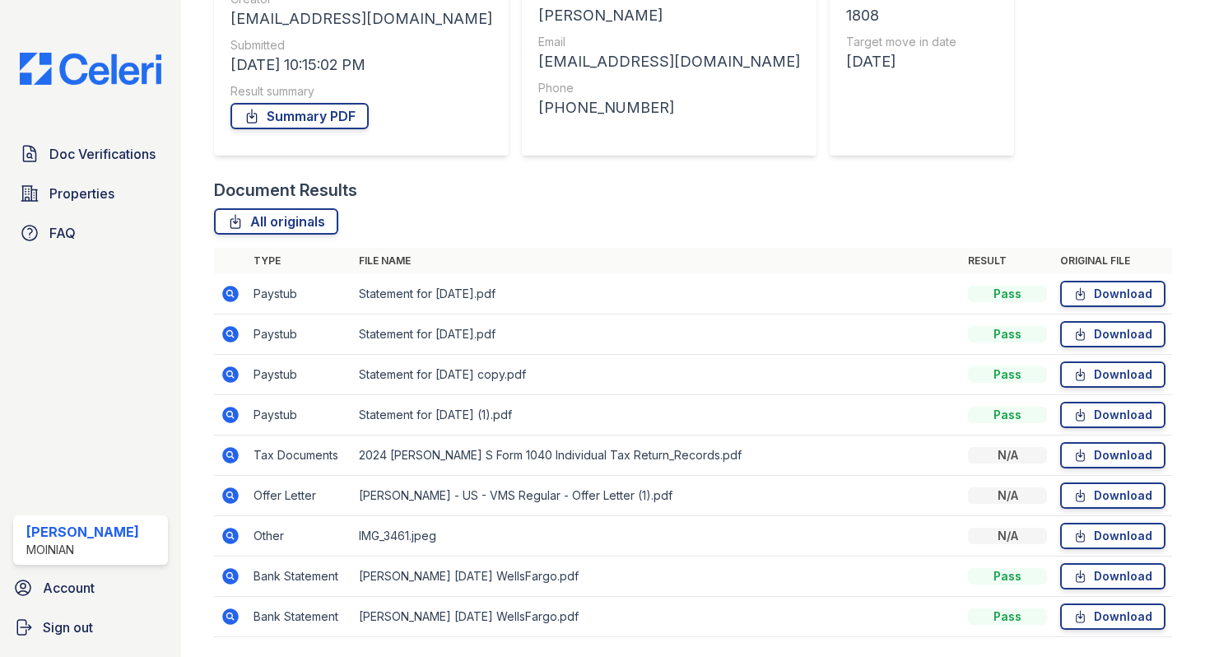
scroll to position [279, 0]
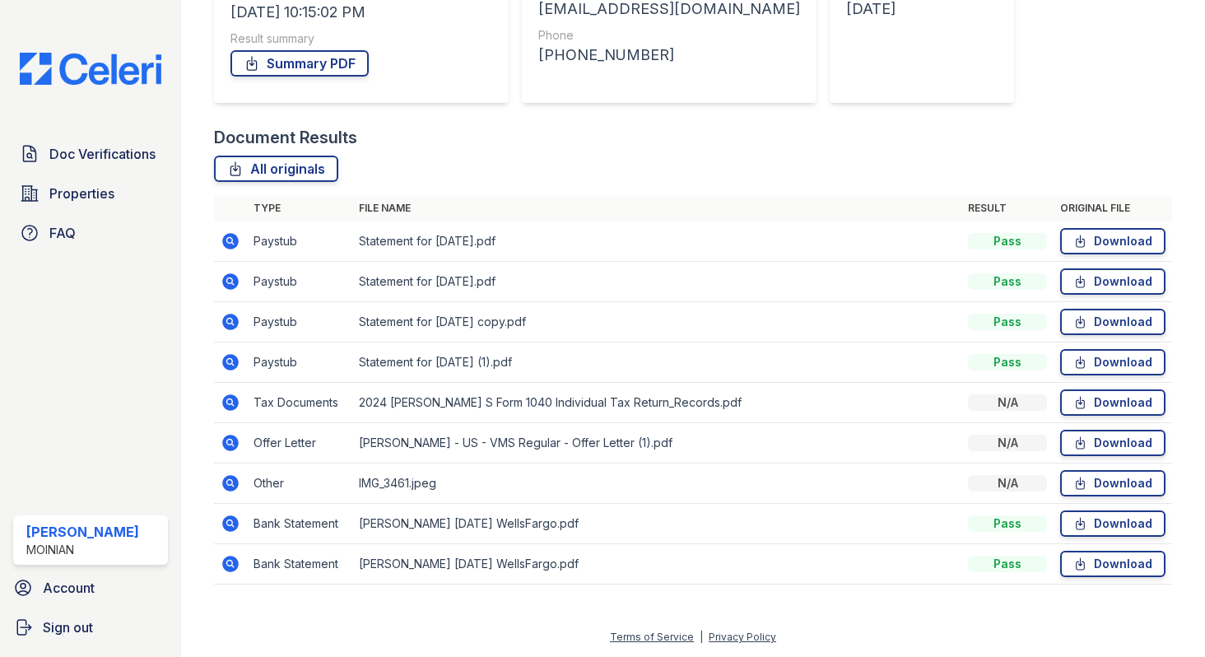
click at [231, 560] on icon at bounding box center [231, 564] width 20 height 20
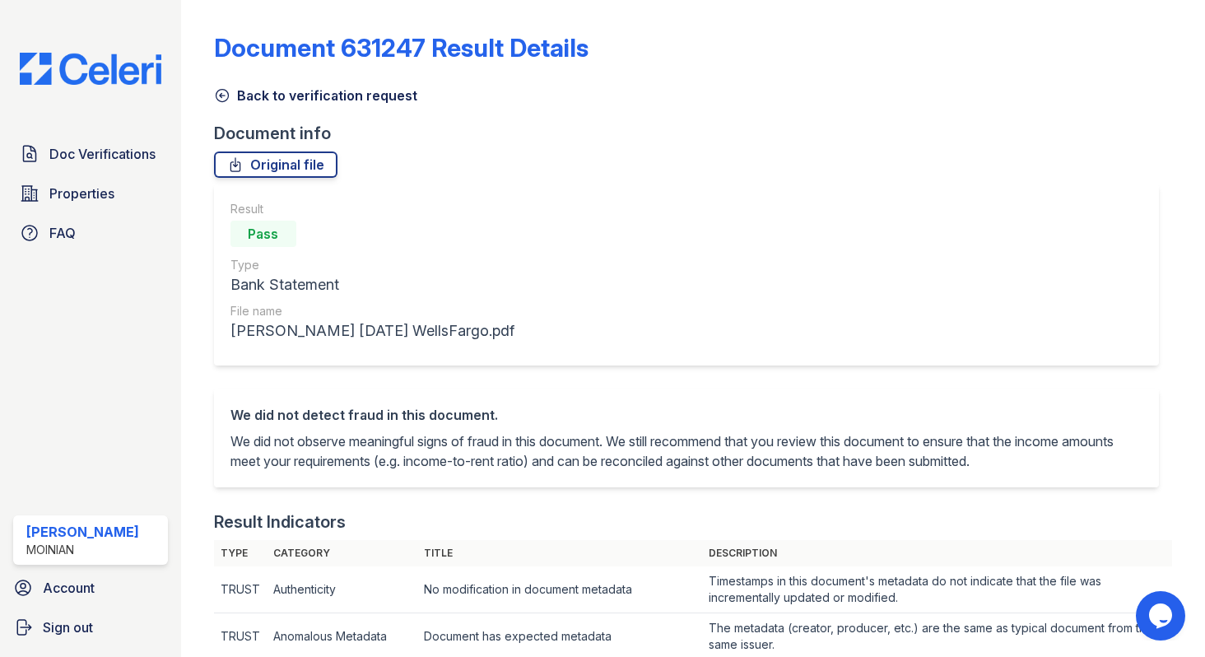
click at [225, 99] on icon at bounding box center [222, 95] width 16 height 16
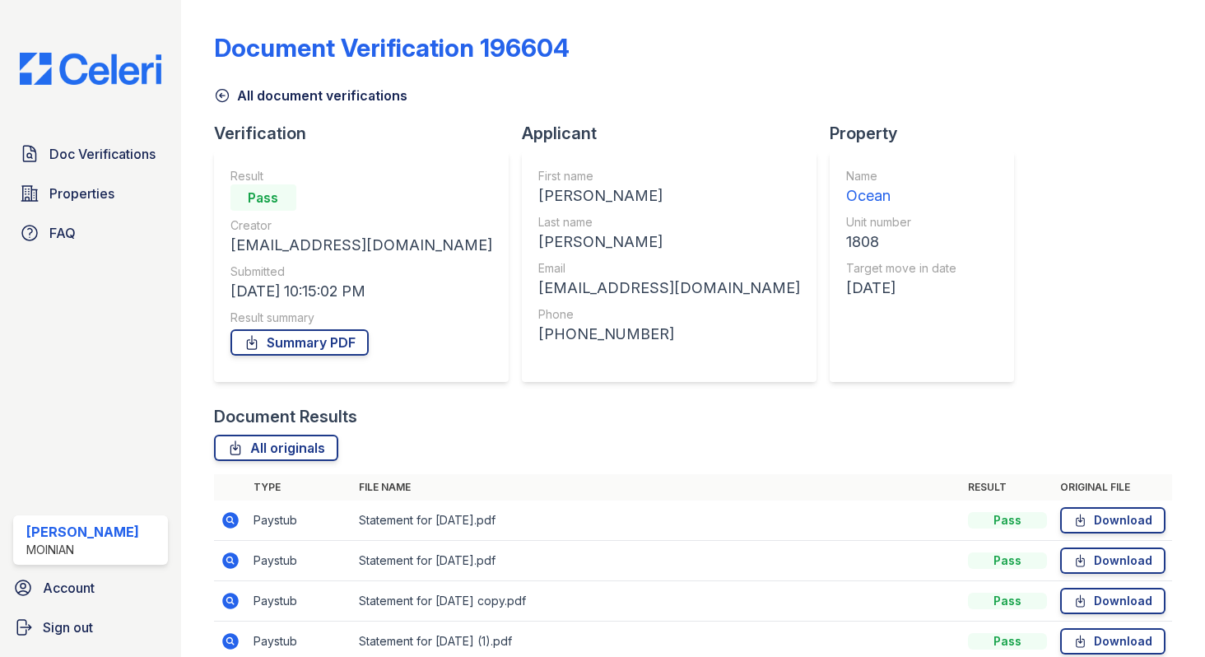
click at [227, 95] on icon at bounding box center [222, 95] width 16 height 16
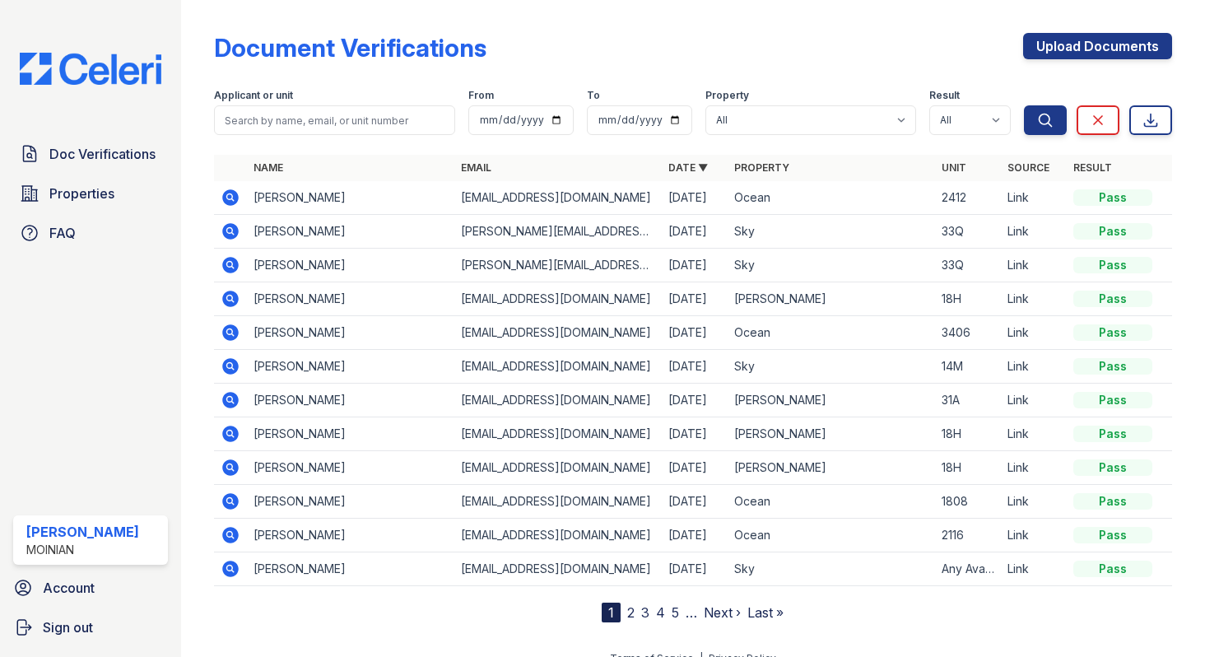
click at [631, 612] on link "2" at bounding box center [630, 612] width 7 height 16
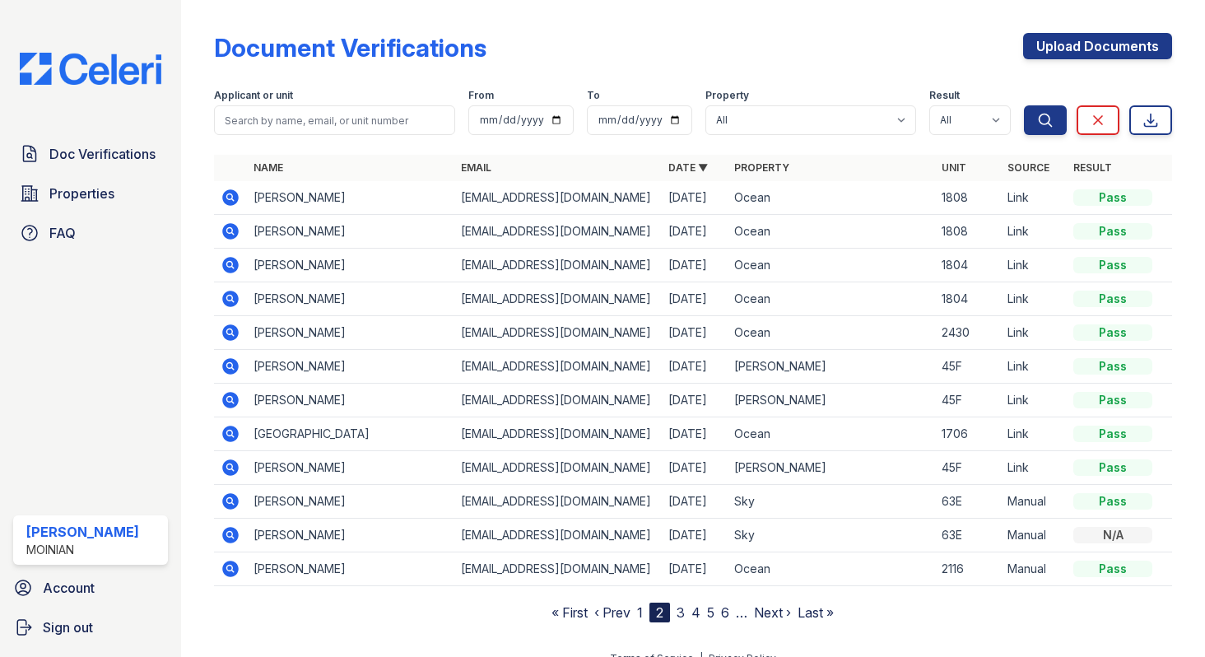
click at [238, 226] on icon at bounding box center [231, 231] width 20 height 20
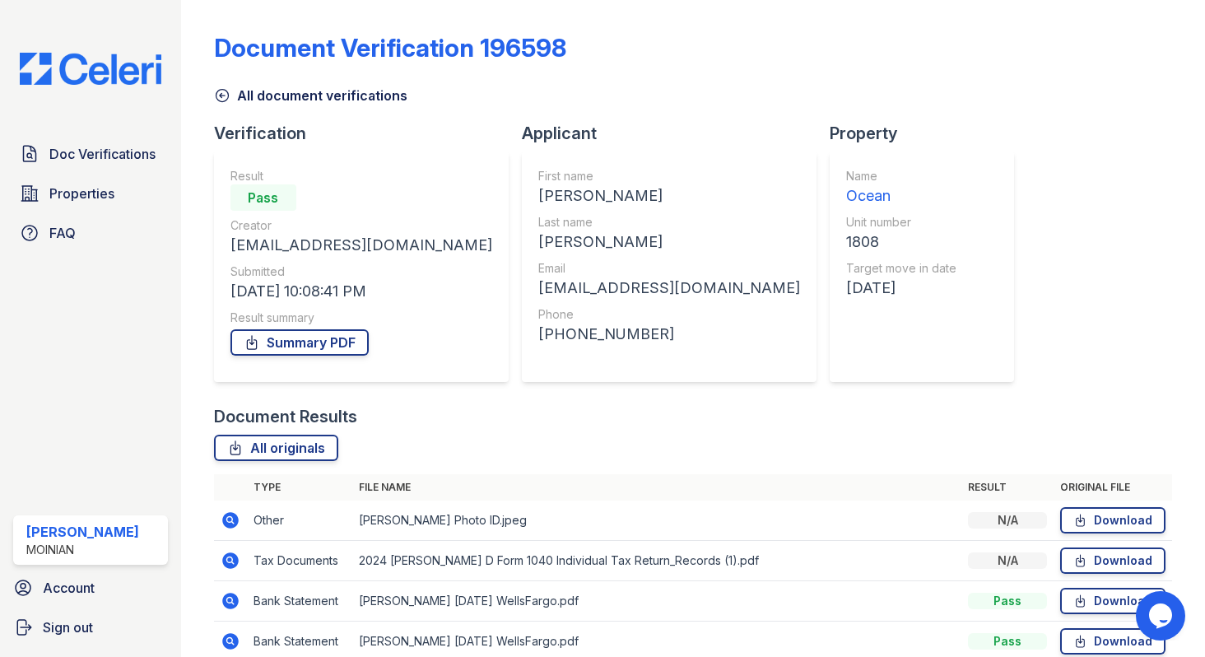
scroll to position [77, 0]
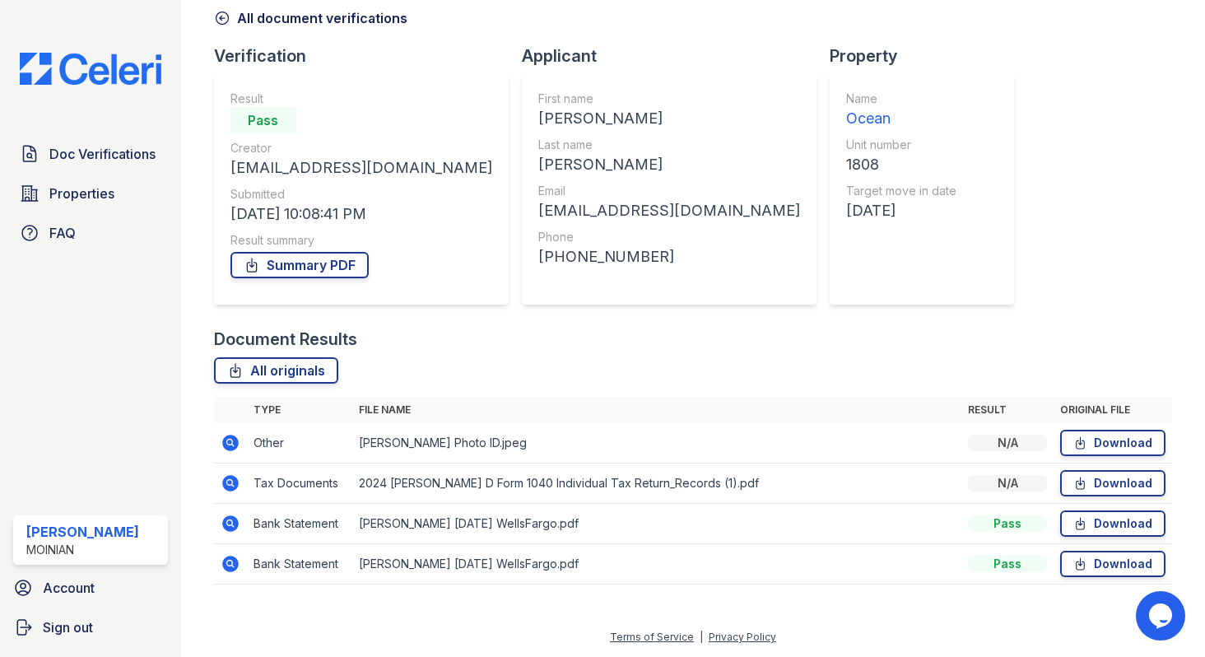
click at [228, 523] on icon at bounding box center [229, 522] width 4 height 4
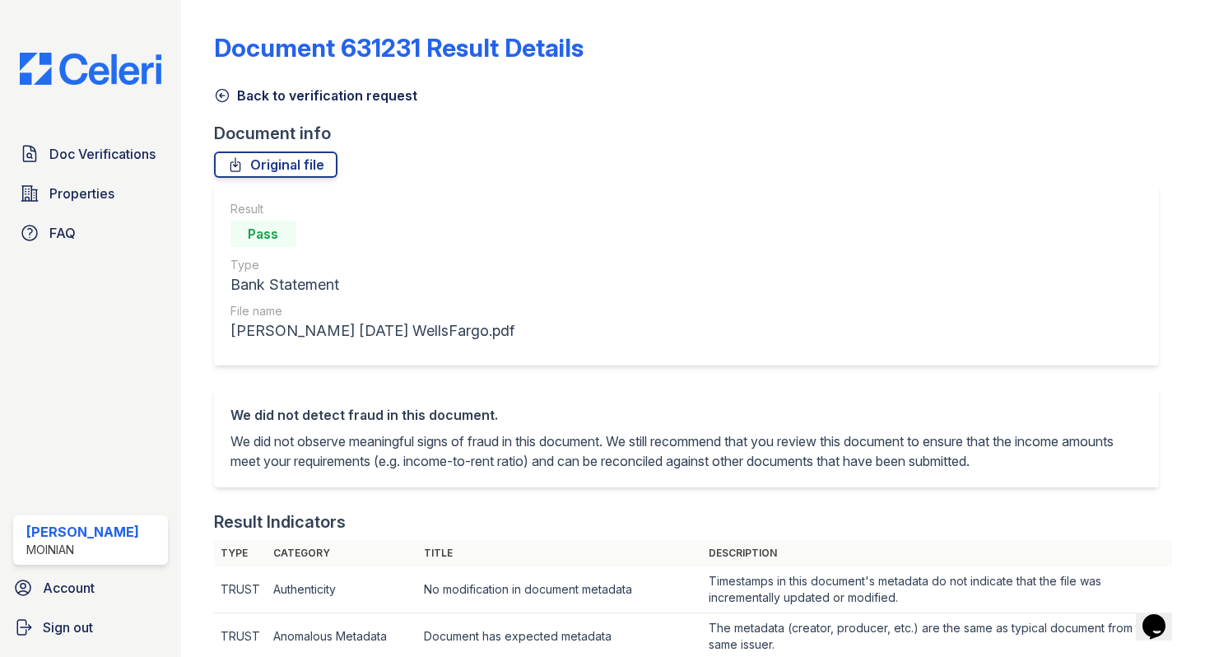
click at [221, 93] on icon at bounding box center [222, 96] width 12 height 12
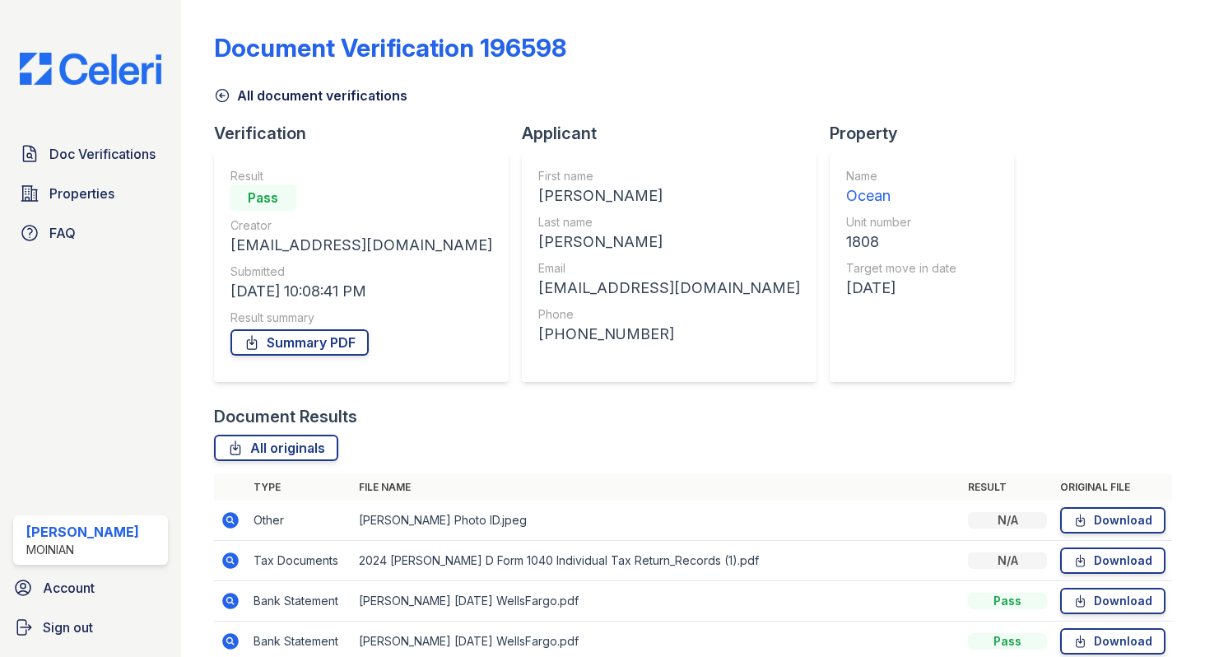
click at [221, 93] on icon at bounding box center [222, 96] width 12 height 12
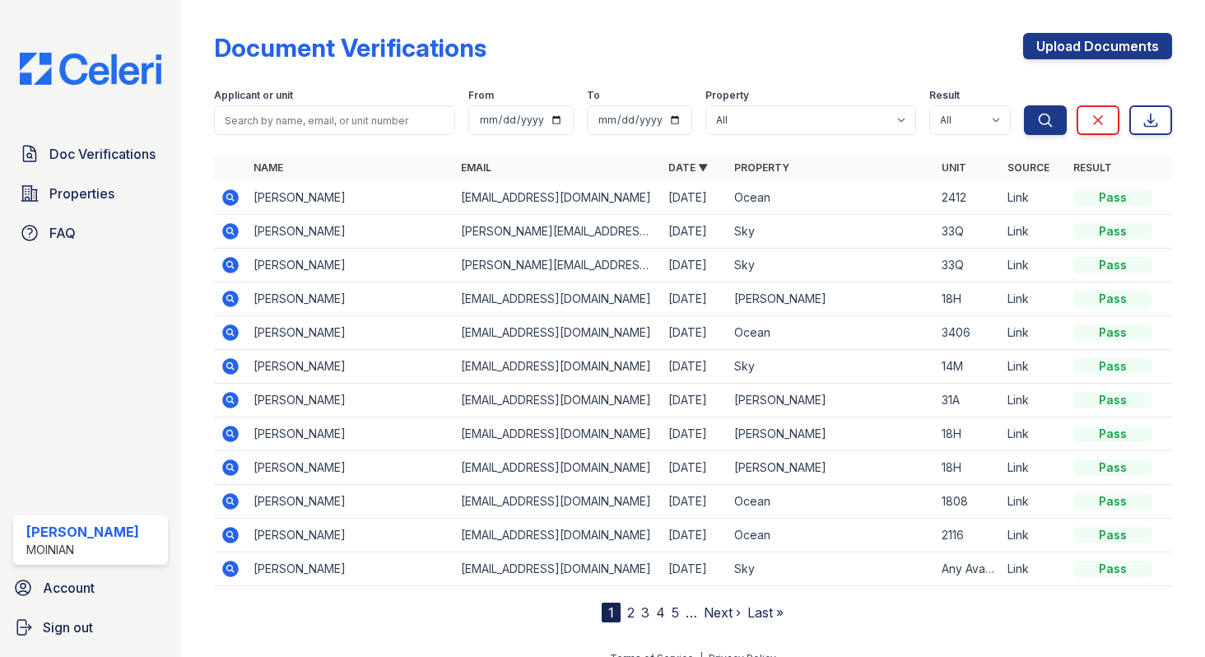
click at [232, 188] on icon at bounding box center [231, 198] width 20 height 20
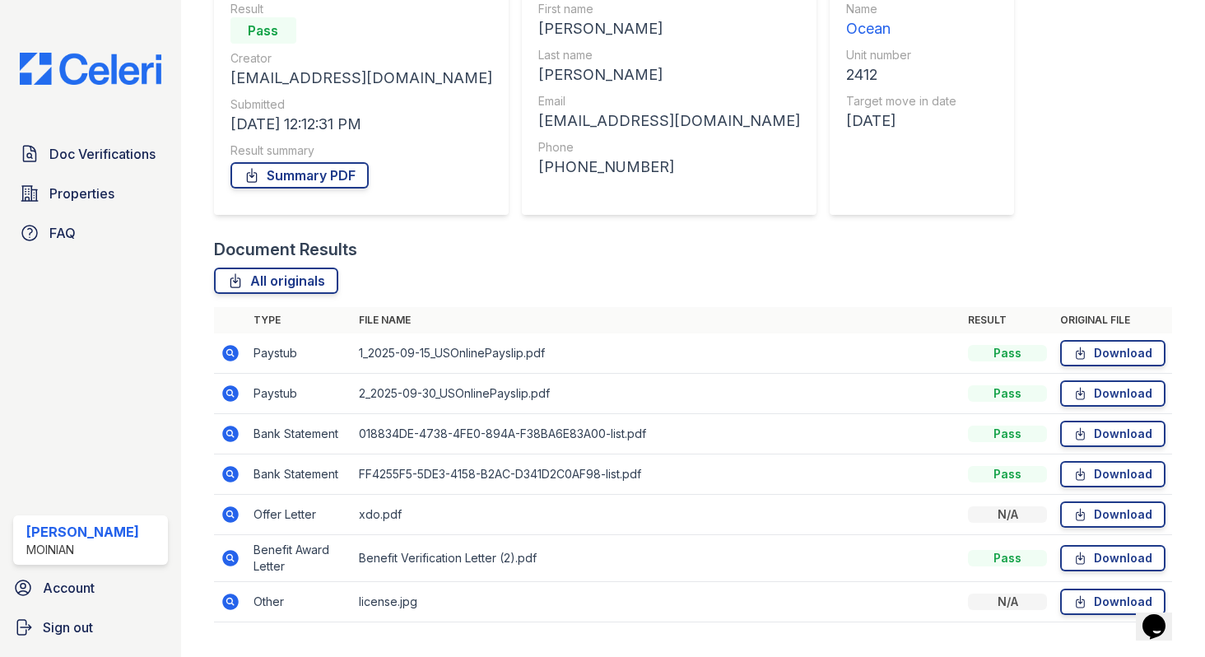
scroll to position [205, 0]
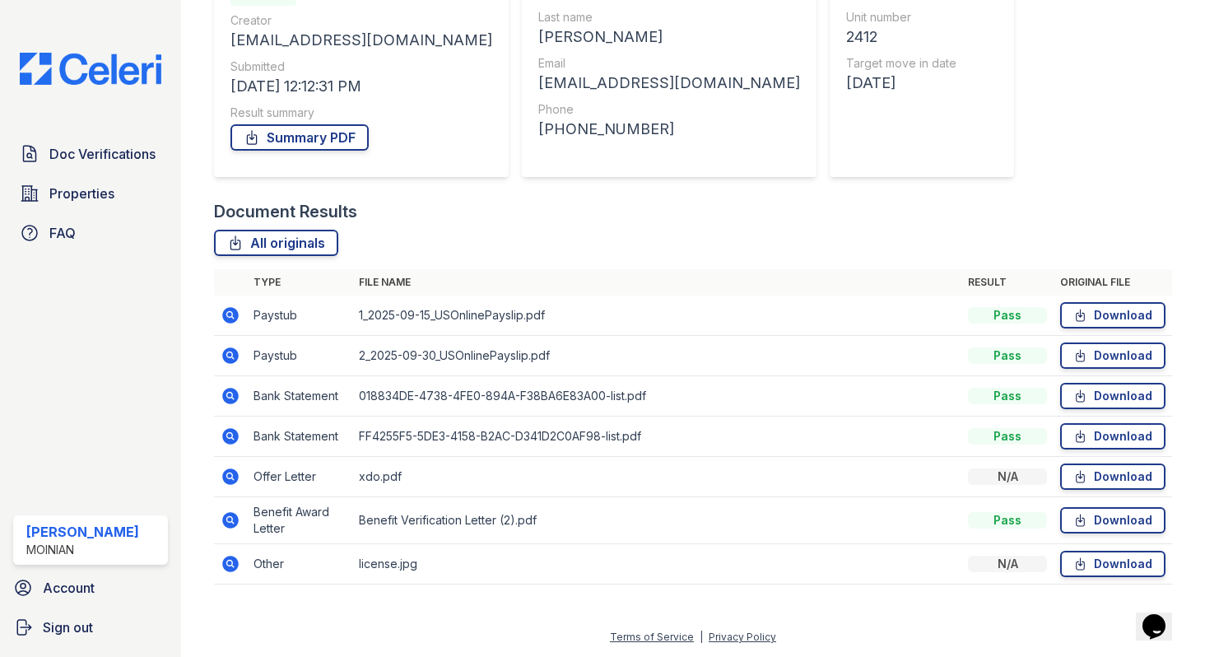
click at [235, 516] on icon at bounding box center [230, 520] width 16 height 16
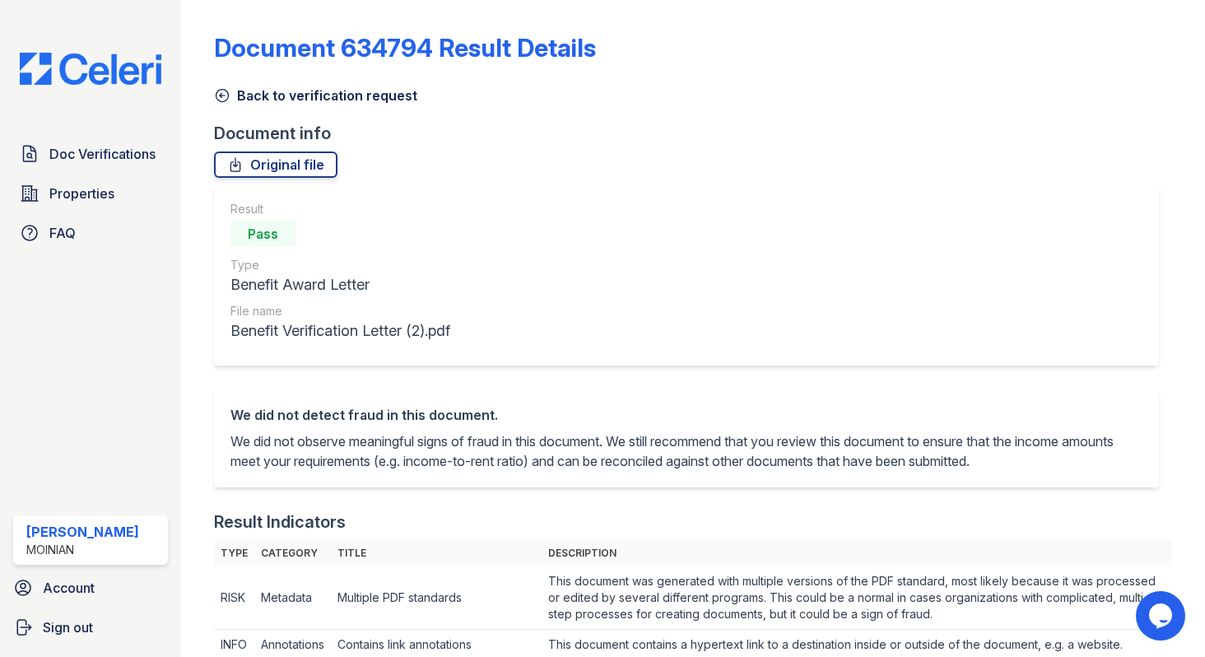
click at [225, 91] on icon at bounding box center [222, 95] width 16 height 16
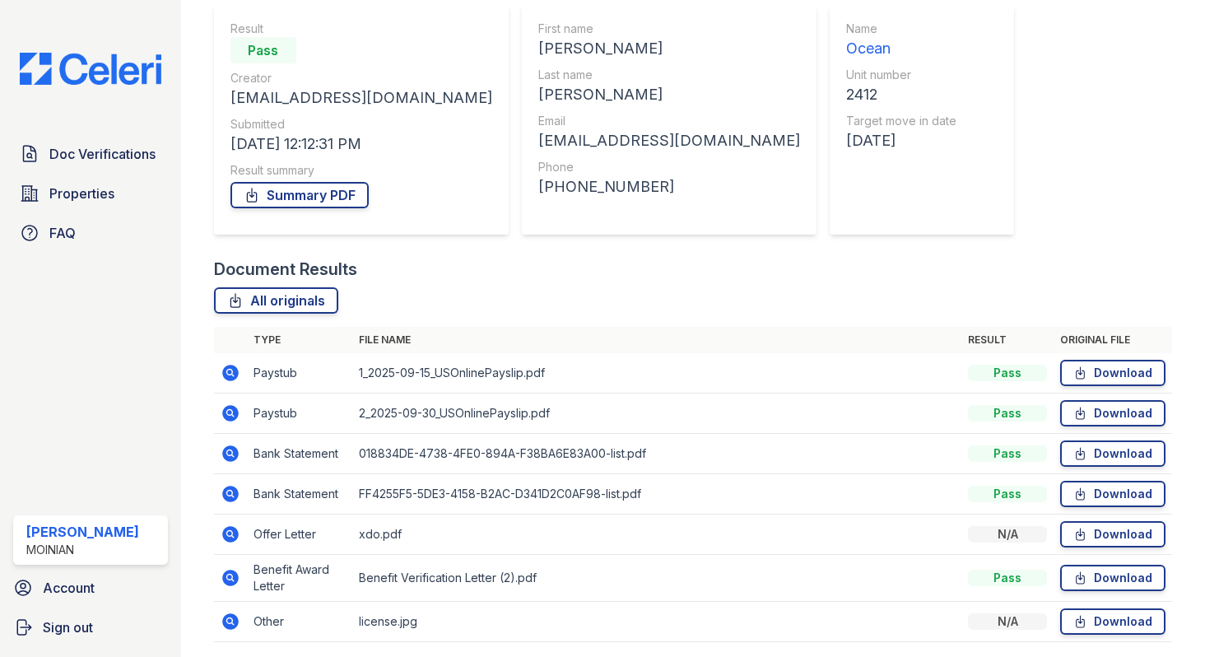
scroll to position [205, 0]
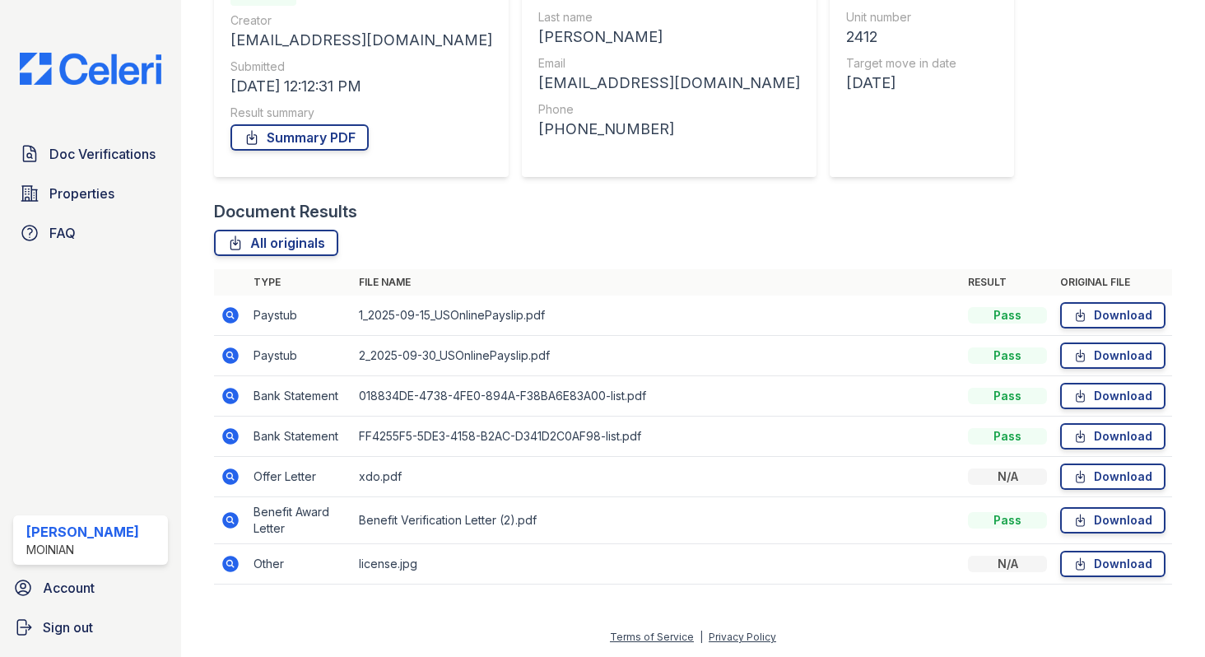
click at [232, 356] on icon at bounding box center [230, 355] width 16 height 16
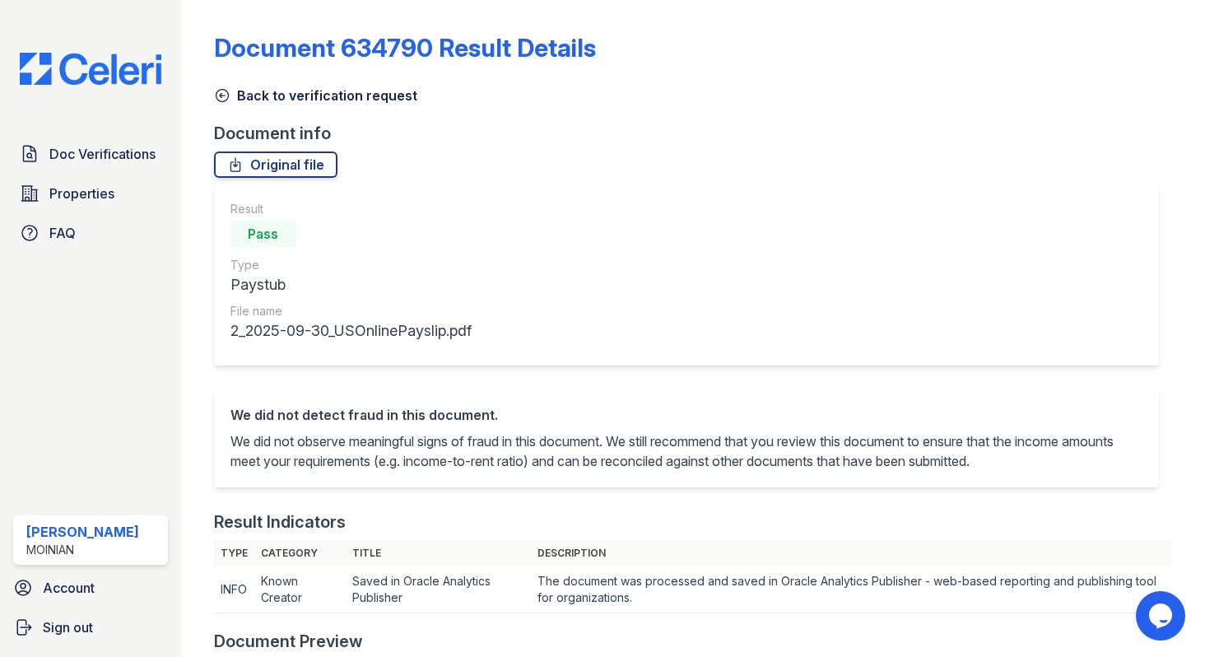
click at [226, 94] on icon at bounding box center [222, 95] width 16 height 16
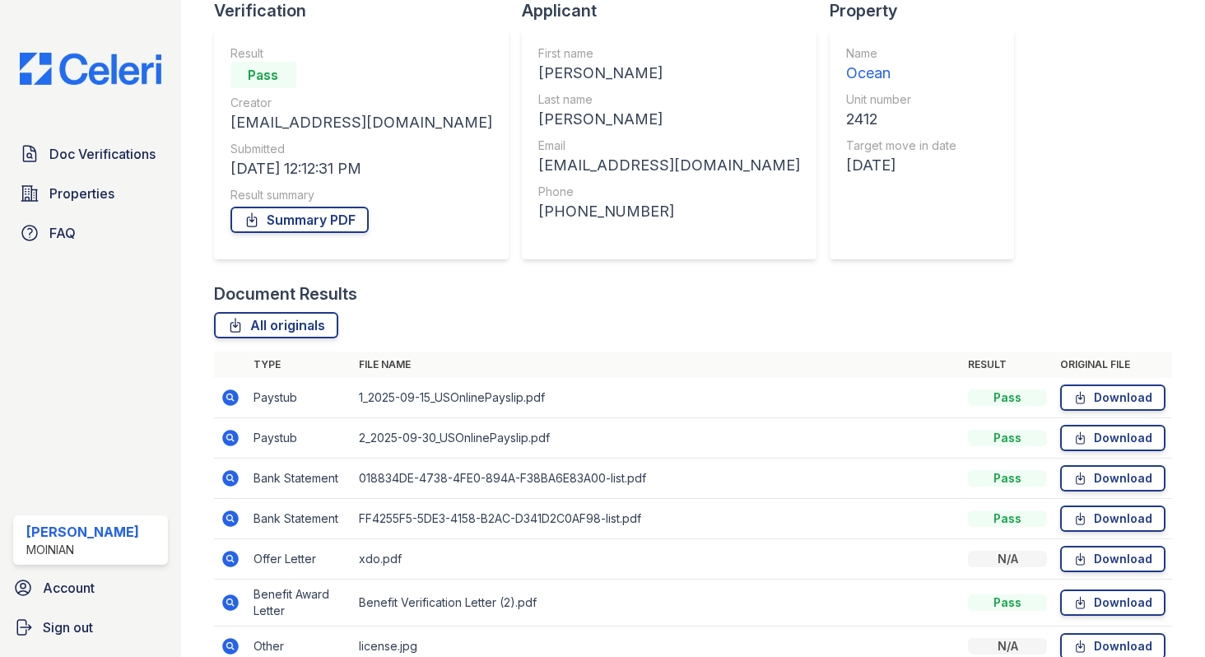
scroll to position [205, 0]
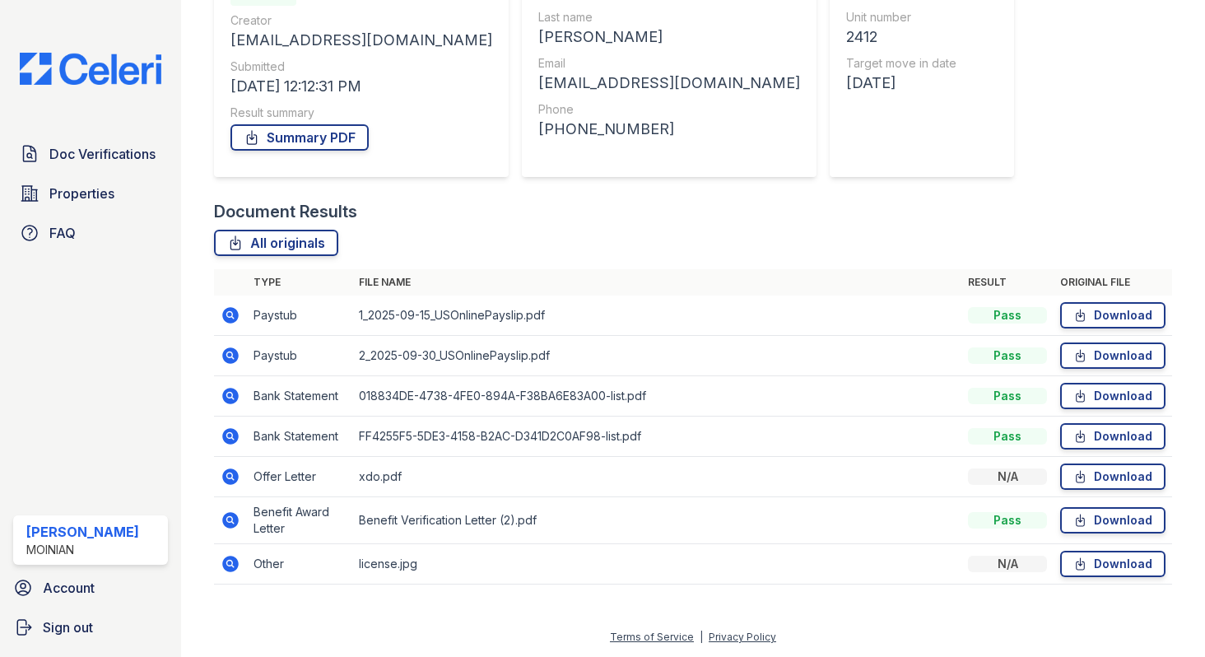
click at [229, 311] on icon at bounding box center [231, 315] width 20 height 20
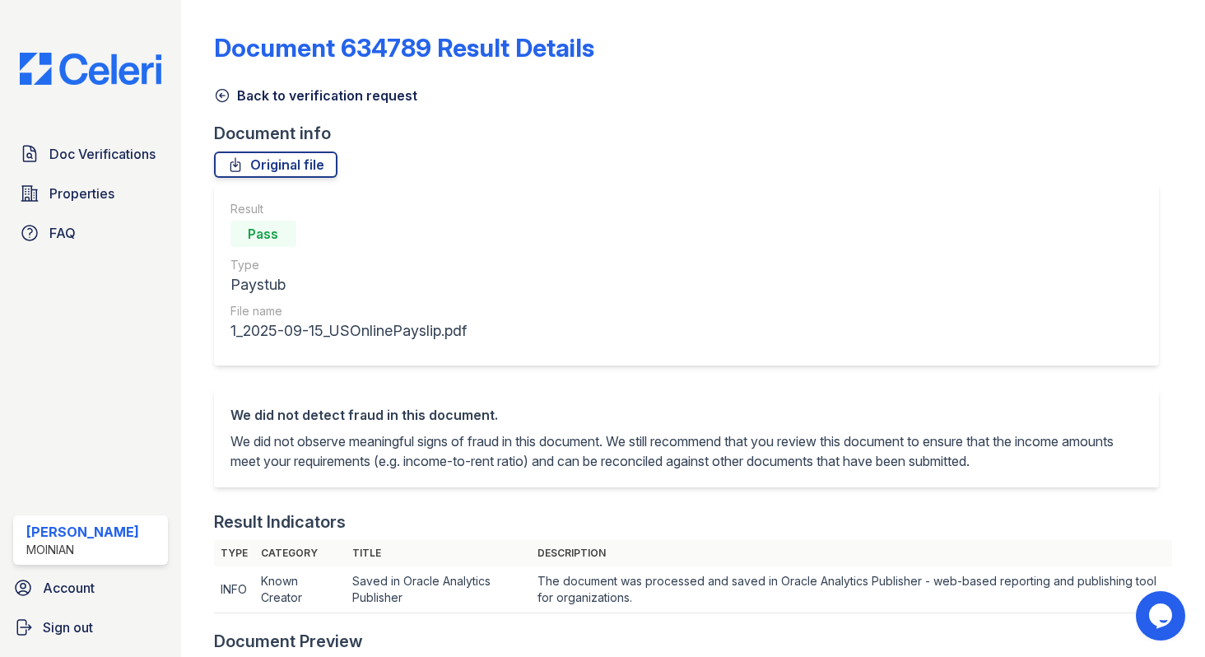
click at [216, 102] on icon at bounding box center [222, 95] width 16 height 16
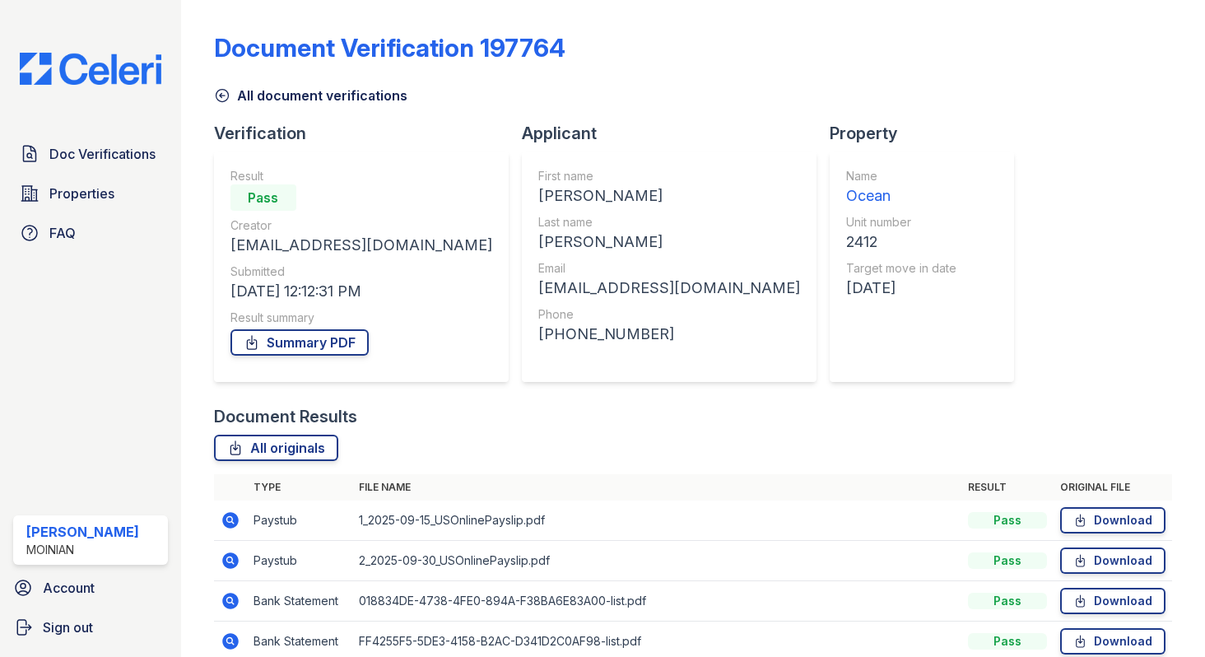
scroll to position [205, 0]
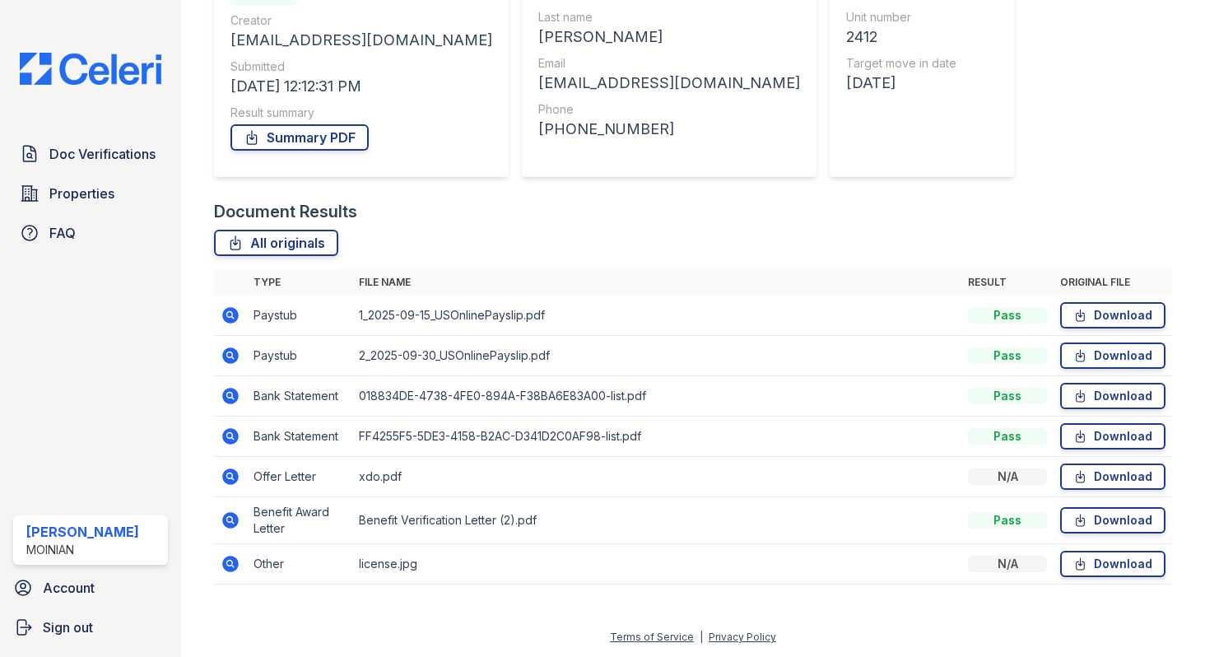
click at [230, 519] on icon at bounding box center [229, 519] width 4 height 4
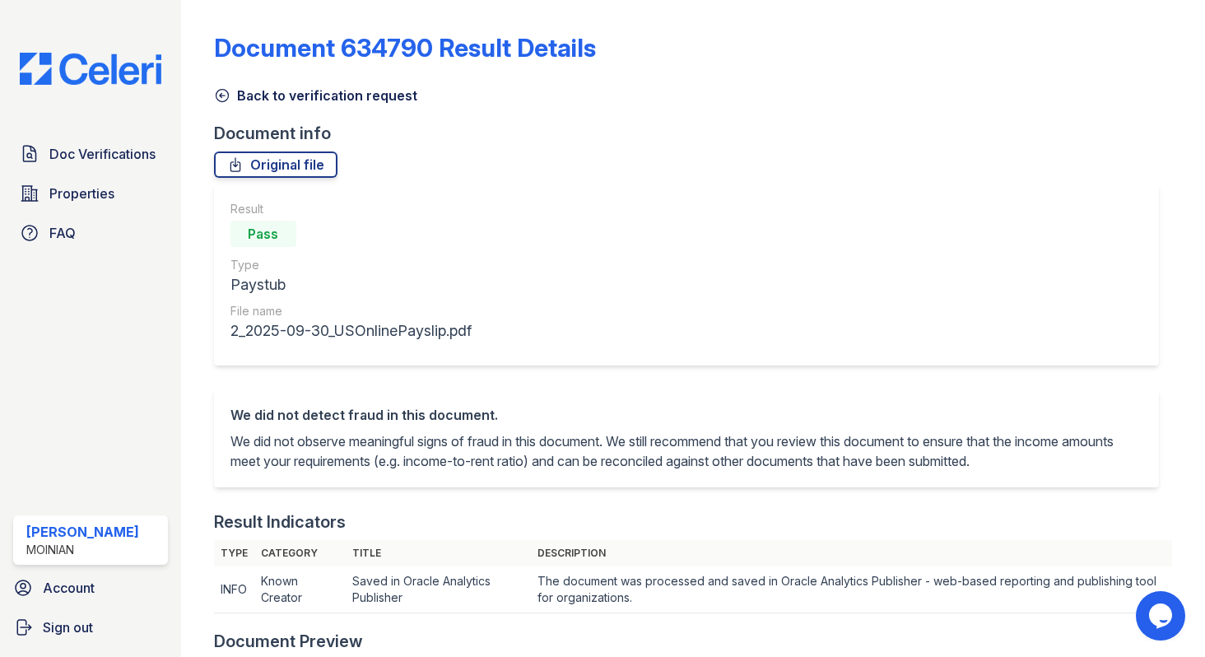
click at [224, 97] on icon at bounding box center [222, 95] width 16 height 16
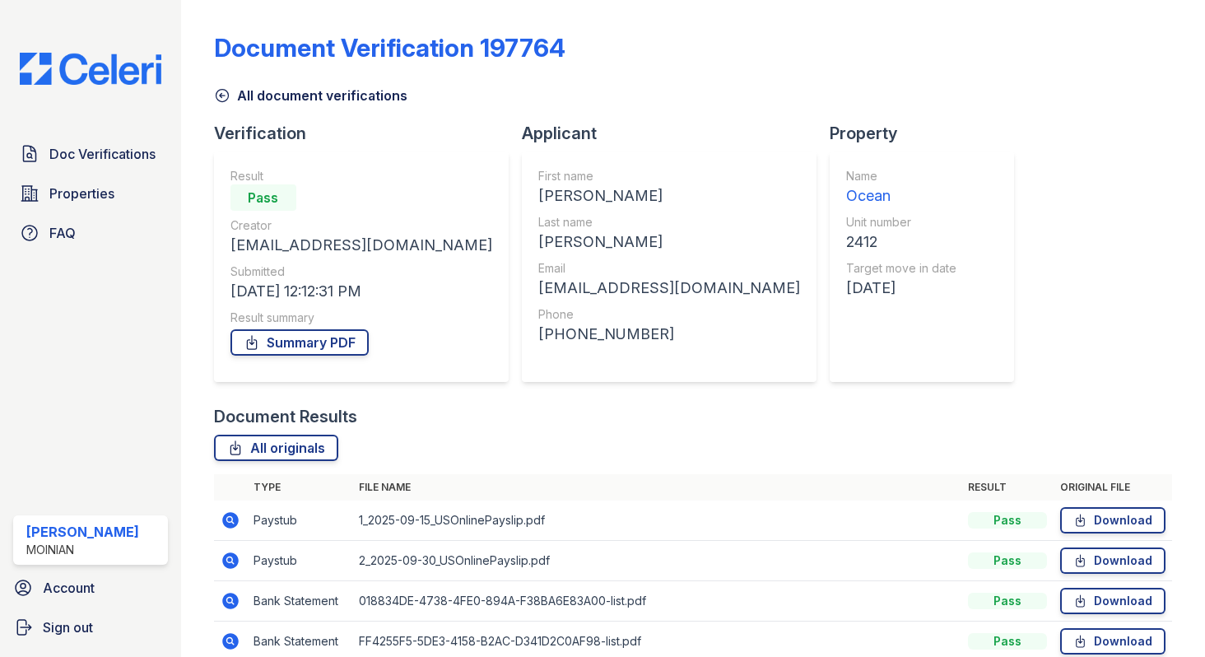
scroll to position [205, 0]
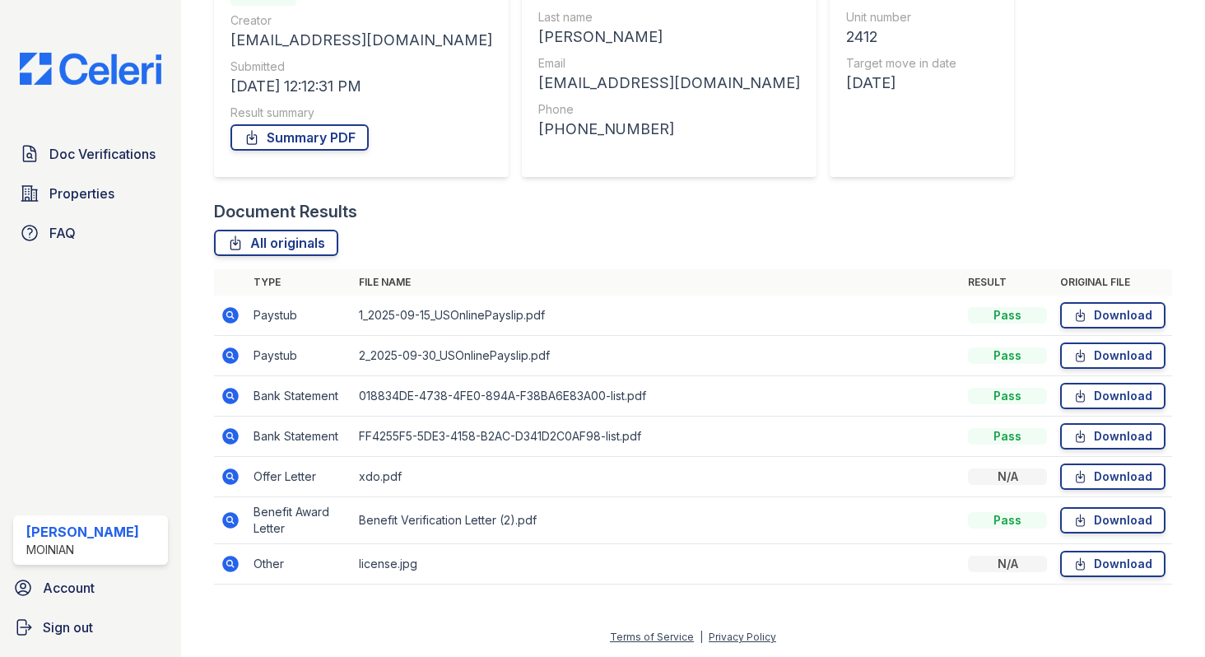
click at [230, 388] on icon at bounding box center [230, 396] width 16 height 16
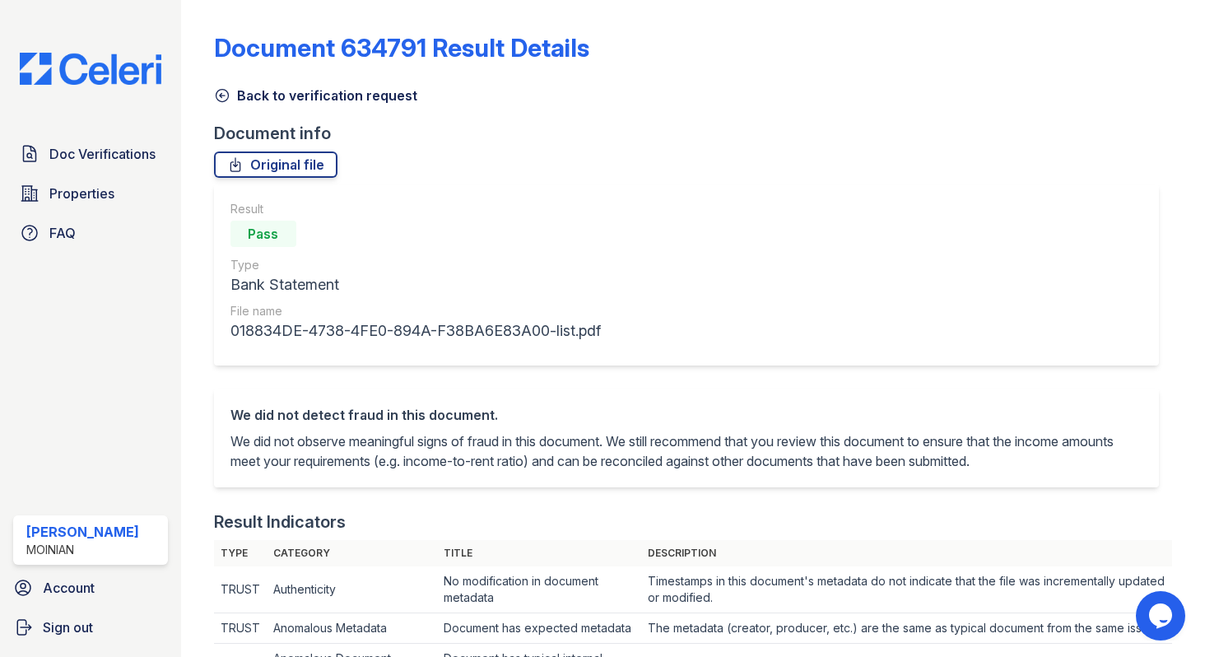
click at [219, 95] on icon at bounding box center [222, 96] width 12 height 12
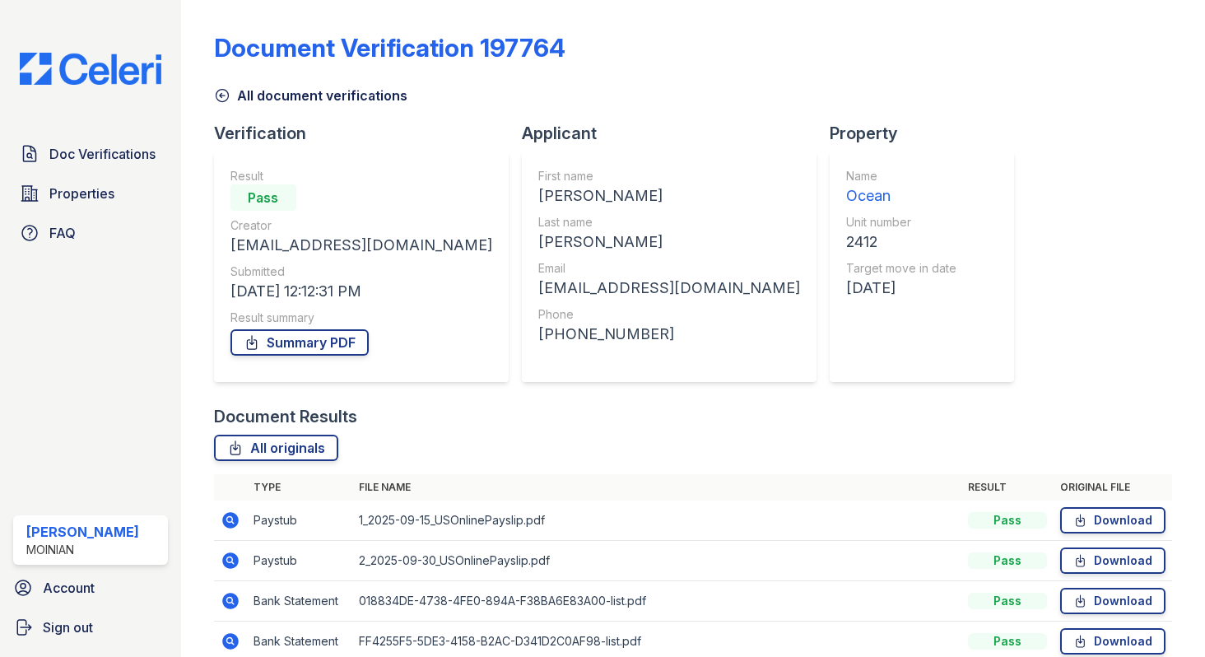
scroll to position [205, 0]
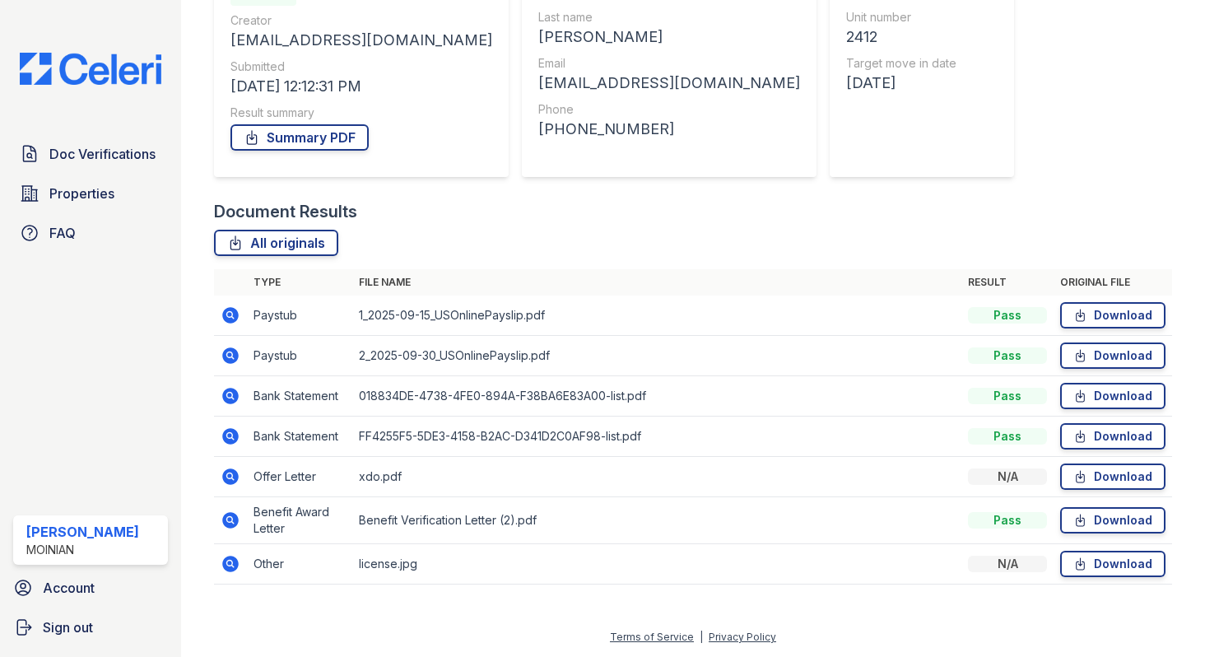
click at [230, 431] on icon at bounding box center [230, 436] width 16 height 16
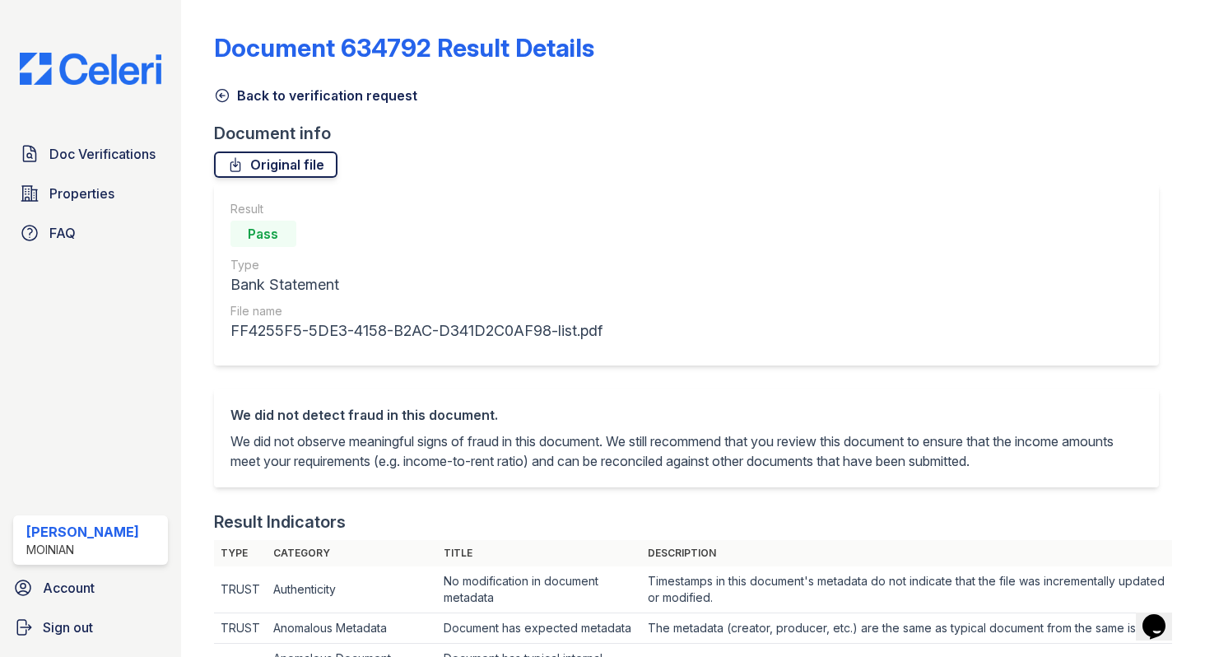
click at [311, 157] on link "Original file" at bounding box center [275, 164] width 123 height 26
